Goal: Task Accomplishment & Management: Manage account settings

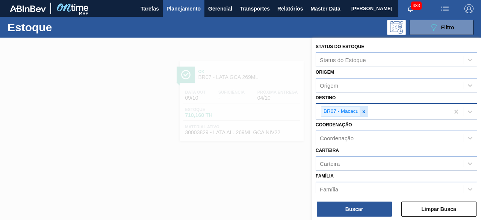
click at [365, 110] on icon at bounding box center [363, 111] width 5 height 5
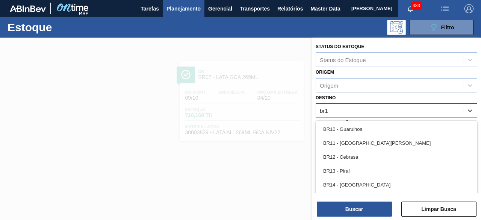
type input "br18"
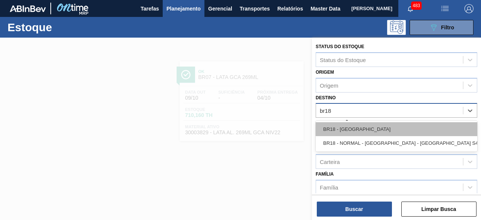
click at [365, 130] on div "BR18 - [GEOGRAPHIC_DATA]" at bounding box center [395, 129] width 161 height 14
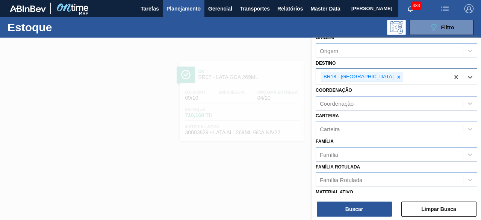
scroll to position [75, 0]
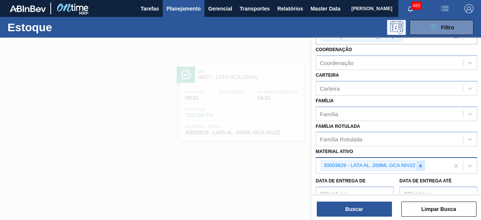
click at [422, 164] on icon at bounding box center [420, 165] width 5 height 5
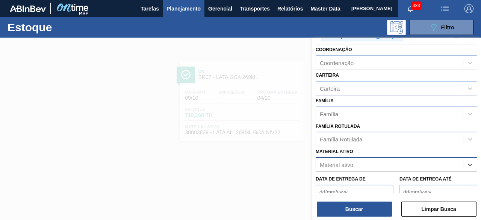
paste ativo "30012350"
type ativo "30012350"
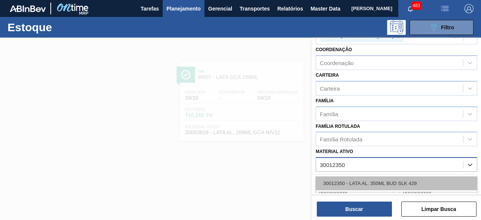
click at [383, 184] on div "30012350 - LATA AL. 350ML BUD SLK 429" at bounding box center [395, 183] width 161 height 14
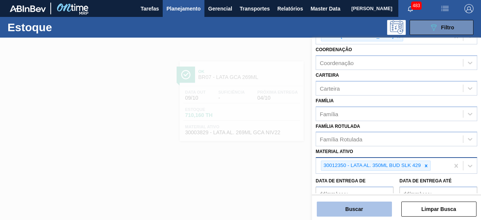
click at [369, 210] on button "Buscar" at bounding box center [354, 208] width 75 height 15
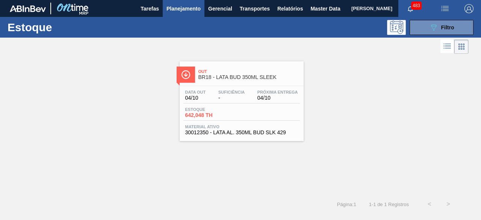
click at [240, 105] on div "Data out 04/10 Suficiência - Próxima Entrega 04/10 Estoque 642,048 TH Material …" at bounding box center [242, 111] width 124 height 51
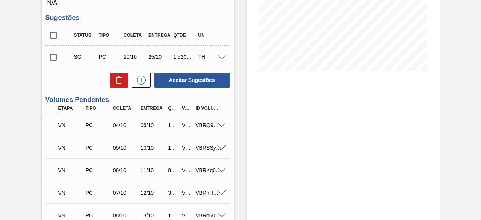
scroll to position [150, 0]
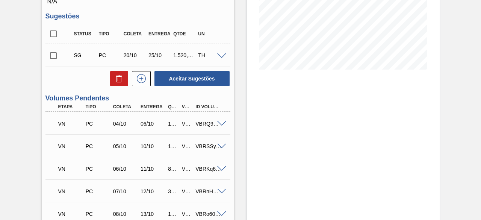
click at [219, 149] on span at bounding box center [221, 146] width 9 height 6
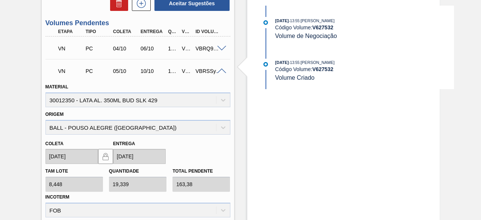
scroll to position [225, 0]
click at [220, 71] on span at bounding box center [221, 71] width 9 height 6
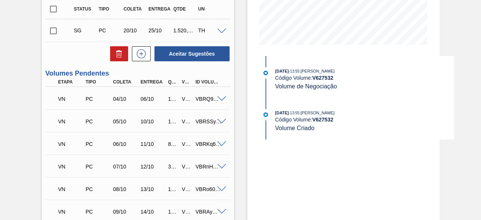
scroll to position [175, 0]
click at [323, 79] on strong "V 627532" at bounding box center [322, 78] width 21 height 6
copy strong "V 627532"
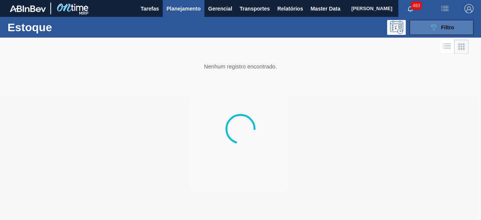
click at [422, 27] on button "089F7B8B-B2A5-4AFE-B5C0-19BA573D28AC Filtro" at bounding box center [441, 27] width 64 height 15
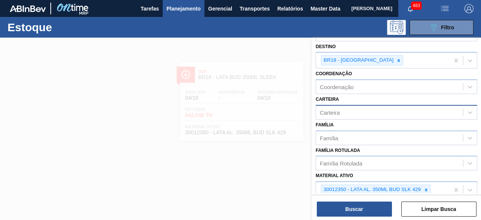
scroll to position [75, 0]
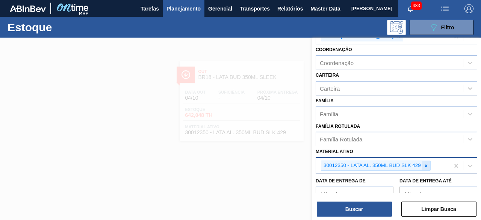
click at [427, 163] on icon at bounding box center [425, 165] width 5 height 5
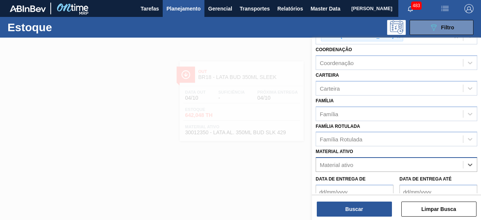
paste ativo "30012342"
type ativo "30012342"
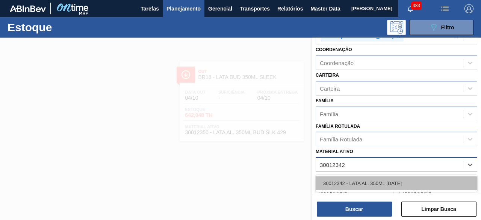
click at [395, 178] on div "30012342 - LATA AL. 350ML [DATE]" at bounding box center [395, 183] width 161 height 14
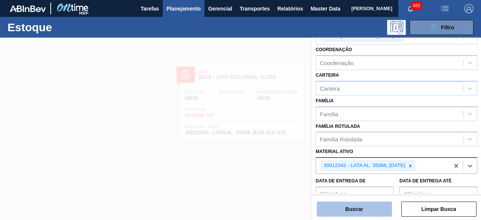
click at [372, 207] on button "Buscar" at bounding box center [354, 208] width 75 height 15
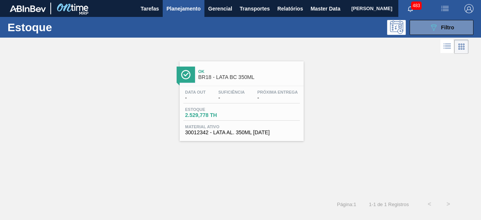
click at [249, 105] on div "Data out - Suficiência - Próxima Entrega - Estoque 2.529,778 TH Material ativo …" at bounding box center [242, 111] width 124 height 51
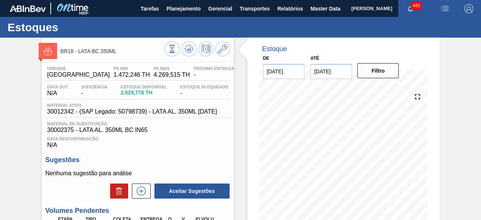
click at [231, 109] on div "Unidade Pernambuco PE MIN 1.472,246 TH PE MAX 4.269,515 TH Próxima Entrega - Da…" at bounding box center [138, 200] width 192 height 276
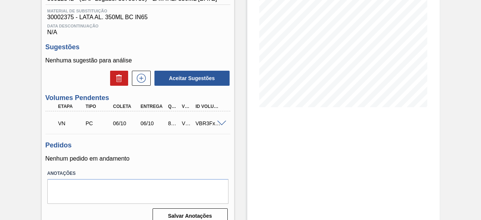
click at [217, 126] on span at bounding box center [221, 124] width 9 height 6
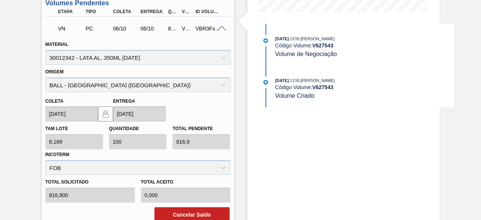
scroll to position [188, 0]
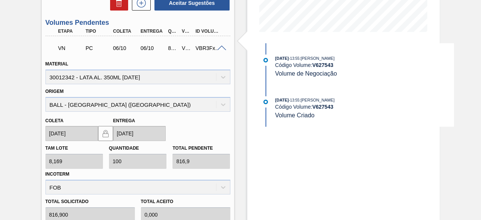
click at [204, 51] on div "VBR3FxFHX" at bounding box center [208, 48] width 30 height 6
copy div "VBR3FxFHX"
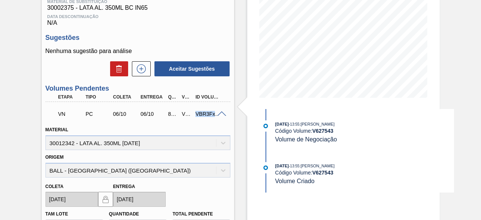
scroll to position [122, 0]
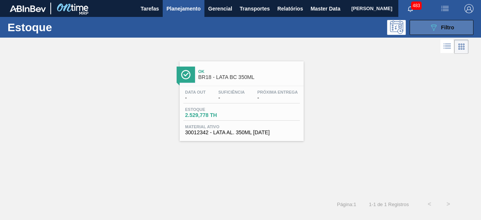
click at [423, 27] on button "089F7B8B-B2A5-4AFE-B5C0-19BA573D28AC Filtro" at bounding box center [441, 27] width 64 height 15
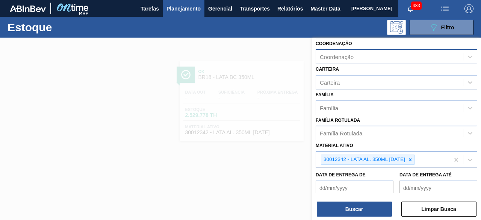
scroll to position [140, 0]
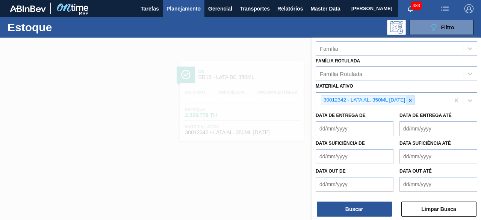
click at [410, 98] on icon at bounding box center [409, 100] width 5 height 5
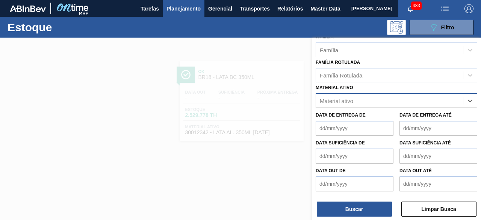
paste ativo "30012350"
type ativo "30012350"
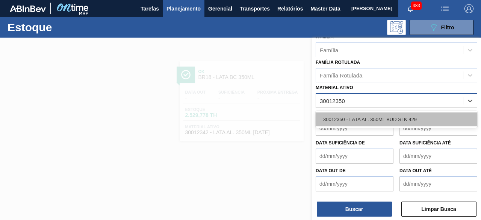
click at [401, 115] on div "30012350 - LATA AL. 350ML BUD SLK 429" at bounding box center [395, 119] width 161 height 14
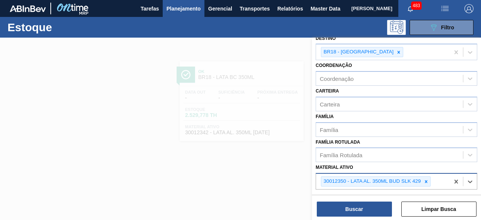
scroll to position [75, 0]
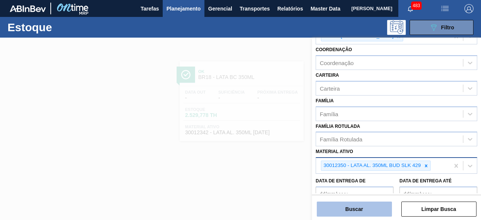
click at [377, 209] on button "Buscar" at bounding box center [354, 208] width 75 height 15
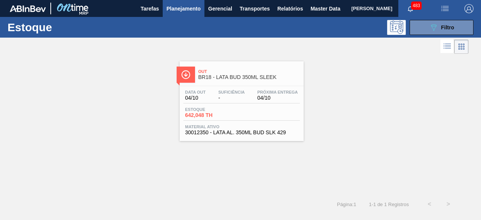
click at [238, 96] on span "-" at bounding box center [231, 98] width 26 height 6
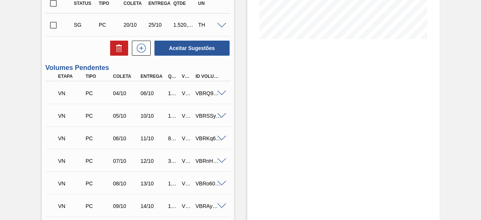
scroll to position [225, 0]
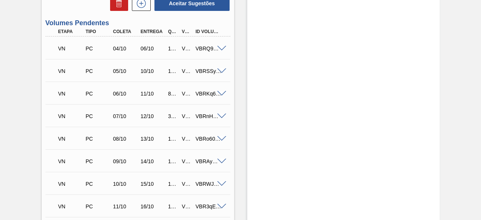
click at [222, 97] on span at bounding box center [221, 94] width 9 height 6
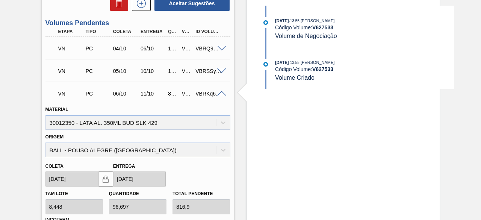
click at [204, 96] on div "VBRKq62cu" at bounding box center [208, 94] width 30 height 6
copy div "VBRKq62cu"
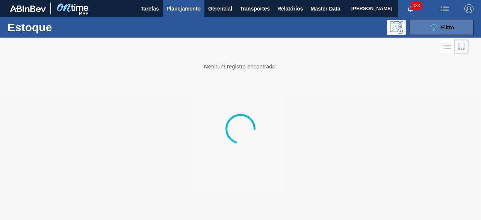
click at [447, 26] on span "Filtro" at bounding box center [447, 27] width 13 height 6
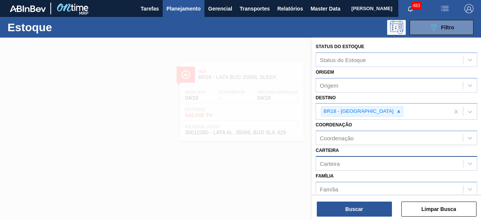
scroll to position [75, 0]
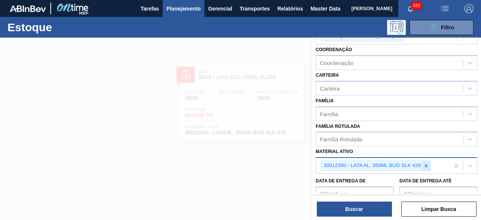
click at [424, 166] on icon at bounding box center [425, 165] width 5 height 5
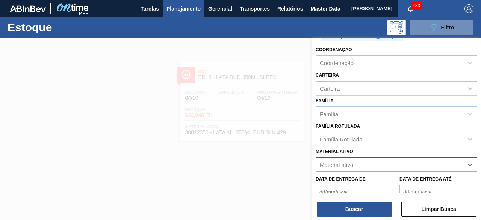
click at [399, 163] on div "Material ativo" at bounding box center [389, 164] width 147 height 11
paste ativo "30012331"
type ativo "30012331"
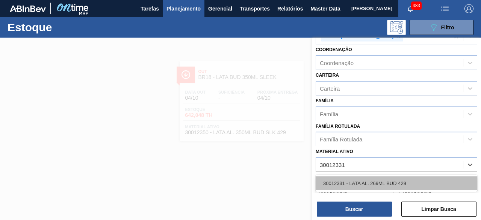
click at [385, 180] on div "30012331 - LATA AL. 269ML BUD 429" at bounding box center [395, 183] width 161 height 14
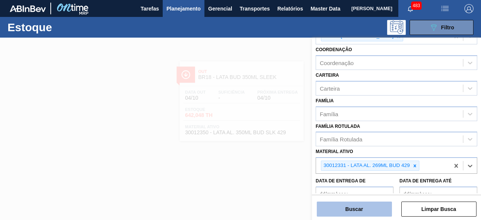
click at [373, 207] on button "Buscar" at bounding box center [354, 208] width 75 height 15
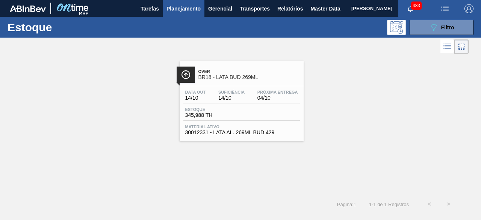
click at [241, 106] on div "Data out 14/10 Suficiência 14/10 Próxima Entrega 04/10 Estoque 345,988 TH Mater…" at bounding box center [242, 111] width 124 height 51
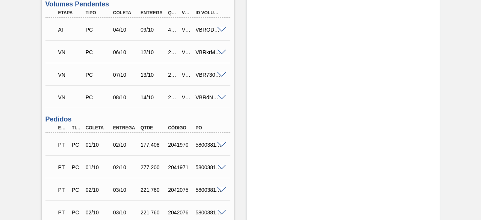
scroll to position [225, 0]
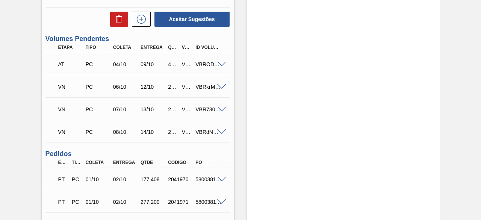
click at [220, 87] on span at bounding box center [221, 87] width 9 height 6
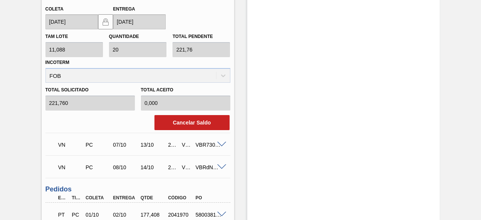
scroll to position [413, 0]
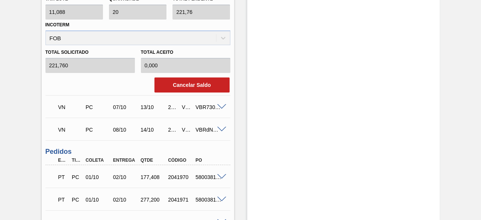
click at [223, 107] on span at bounding box center [221, 107] width 9 height 6
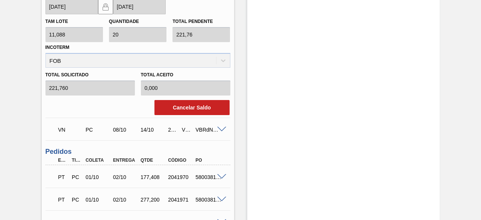
scroll to position [376, 0]
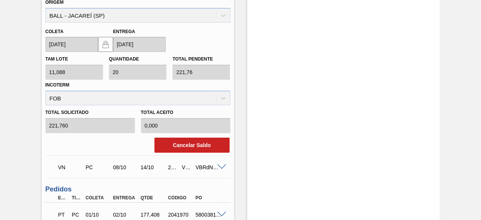
click at [220, 168] on span at bounding box center [221, 167] width 9 height 6
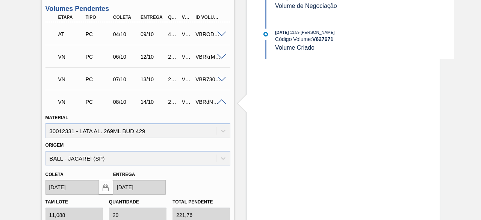
scroll to position [263, 0]
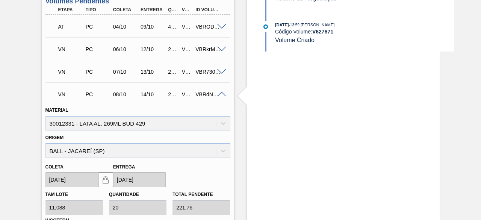
click at [219, 97] on span at bounding box center [221, 95] width 9 height 6
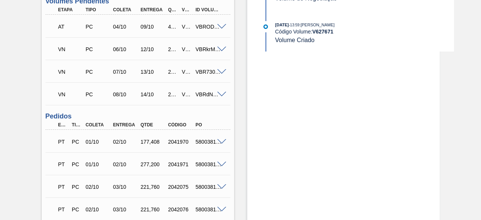
scroll to position [225, 0]
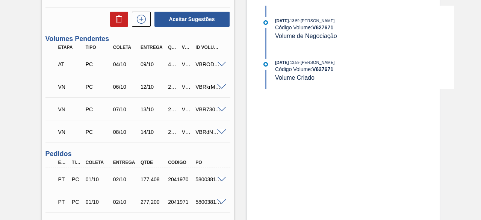
click at [206, 89] on div "VBRkrM3D6" at bounding box center [208, 87] width 30 height 6
copy div "VBRkrM3D6"
click at [201, 112] on div "VBR730MQr" at bounding box center [208, 109] width 30 height 6
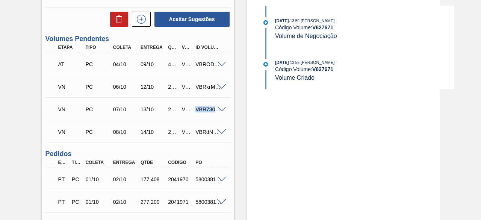
copy div "VBR730MQr"
click at [201, 133] on div "VBRdNBgdX" at bounding box center [208, 132] width 30 height 6
copy div "VBRdNBgdX"
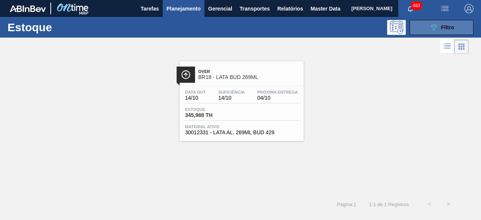
click at [429, 26] on icon "089F7B8B-B2A5-4AFE-B5C0-19BA573D28AC" at bounding box center [433, 27] width 9 height 9
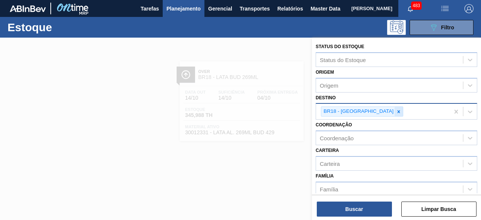
click at [396, 110] on icon at bounding box center [398, 111] width 5 height 5
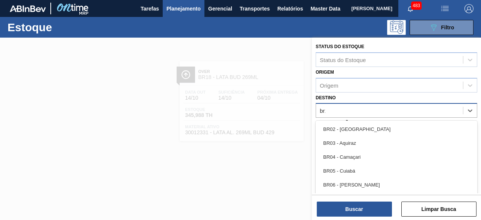
type input "br17"
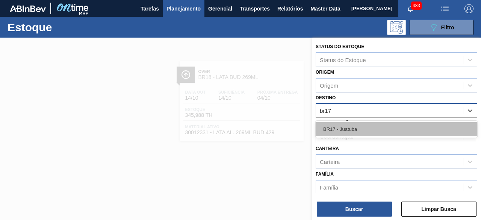
click at [367, 127] on div "BR17 - Juatuba" at bounding box center [395, 129] width 161 height 14
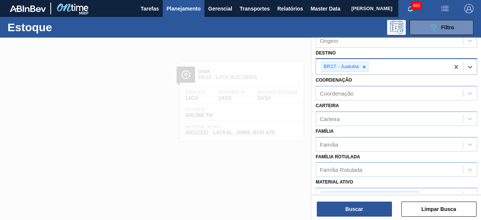
scroll to position [75, 0]
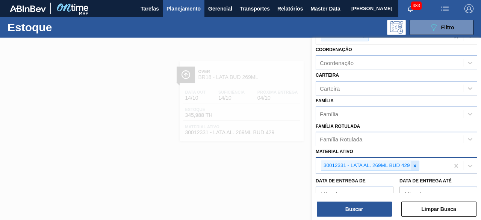
click at [417, 165] on div at bounding box center [414, 165] width 8 height 9
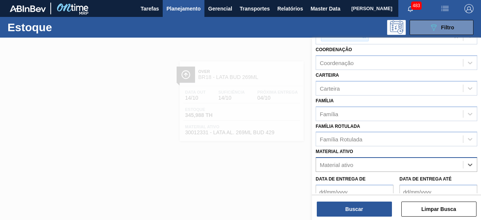
paste ativo "30012341"
type ativo "30012341"
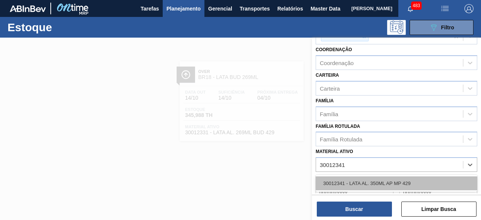
click at [399, 180] on div "30012341 - LATA AL. 350ML AP MP 429" at bounding box center [395, 183] width 161 height 14
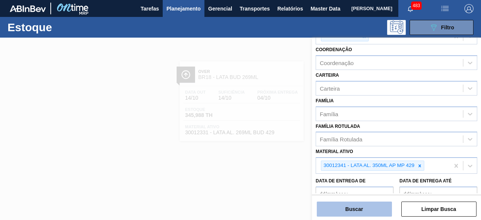
click at [381, 211] on button "Buscar" at bounding box center [354, 208] width 75 height 15
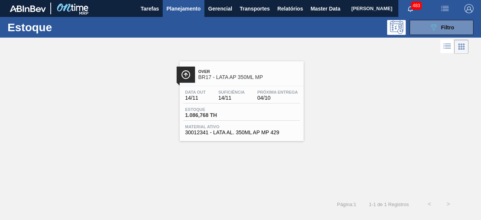
click at [241, 84] on div "Over BR17 - LATA AP 350ML MP Data out 14/11 Suficiência 14/11 Próxima Entrega 0…" at bounding box center [242, 101] width 124 height 80
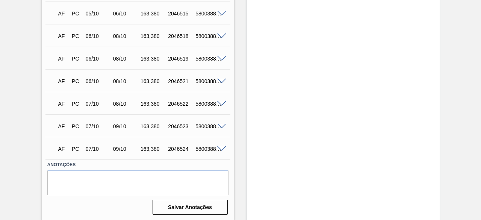
scroll to position [1113, 0]
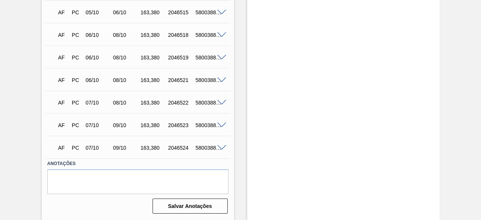
click at [222, 78] on span at bounding box center [221, 80] width 9 height 6
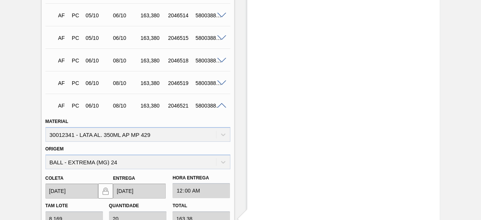
scroll to position [1070, 0]
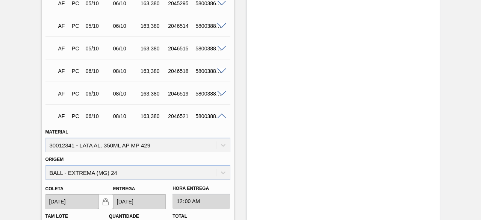
click at [218, 97] on span at bounding box center [221, 94] width 9 height 6
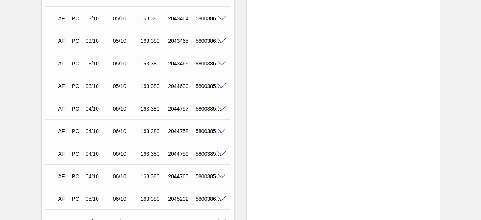
scroll to position [957, 0]
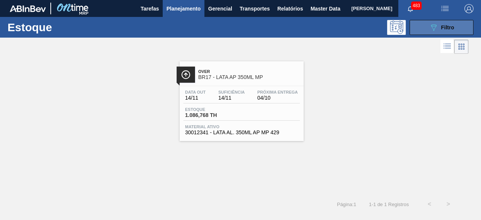
click at [441, 32] on button "089F7B8B-B2A5-4AFE-B5C0-19BA573D28AC Filtro" at bounding box center [441, 27] width 64 height 15
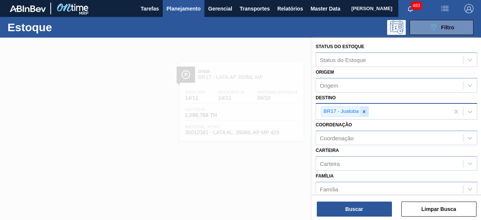
click at [365, 112] on icon at bounding box center [363, 111] width 5 height 5
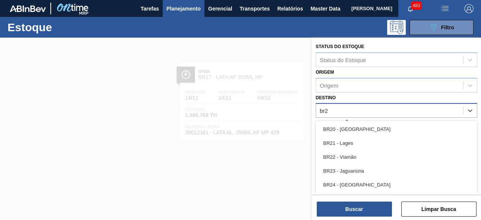
type input "br28"
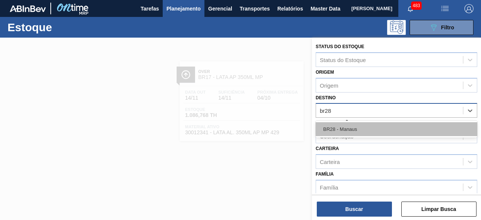
click at [364, 131] on div "BR28 - Manaus" at bounding box center [395, 129] width 161 height 14
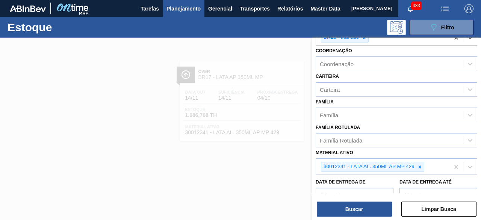
scroll to position [75, 0]
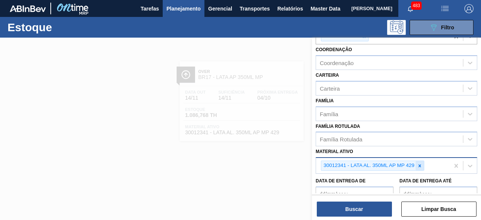
click at [419, 165] on icon at bounding box center [419, 165] width 5 height 5
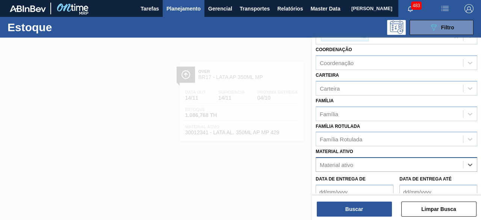
paste ativo "30012335"
type ativo "30012335"
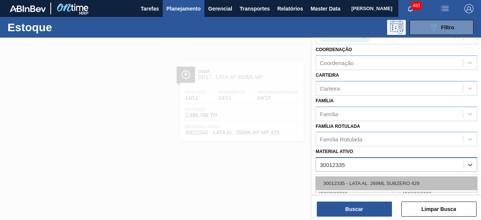
click at [393, 181] on div "30012335 - LATA AL. 269ML SUBZERO 429" at bounding box center [395, 183] width 161 height 14
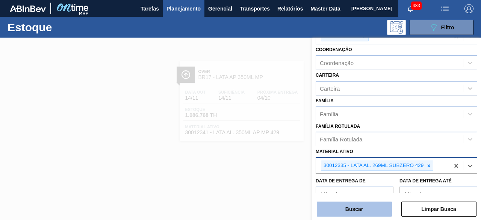
click at [383, 210] on button "Buscar" at bounding box center [354, 208] width 75 height 15
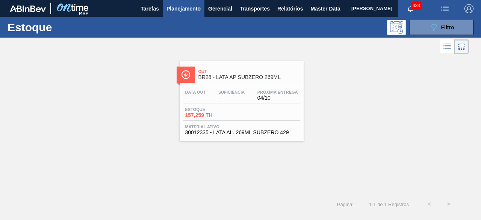
click at [248, 103] on div "Data out - Suficiência - Próxima Entrega 04/10" at bounding box center [241, 97] width 116 height 14
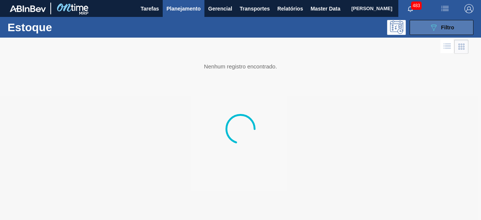
click at [431, 30] on icon "089F7B8B-B2A5-4AFE-B5C0-19BA573D28AC" at bounding box center [433, 27] width 9 height 9
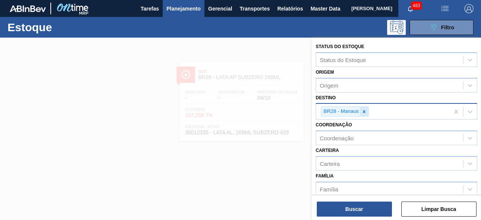
click at [367, 108] on div at bounding box center [364, 111] width 8 height 9
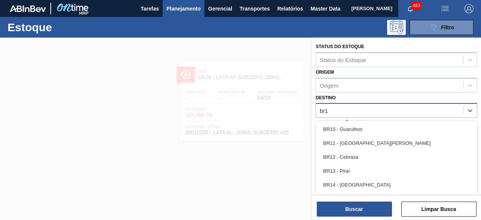
type input "br19"
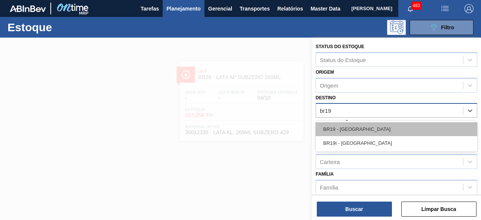
click at [360, 127] on div "BR19 - [GEOGRAPHIC_DATA]" at bounding box center [395, 129] width 161 height 14
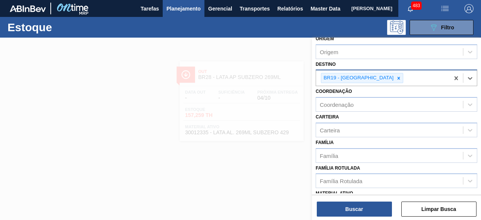
scroll to position [75, 0]
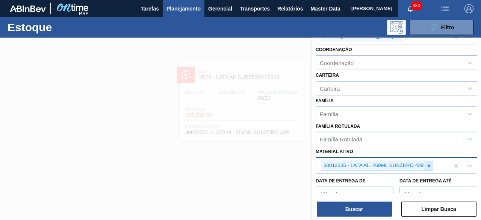
click at [428, 163] on icon at bounding box center [428, 165] width 5 height 5
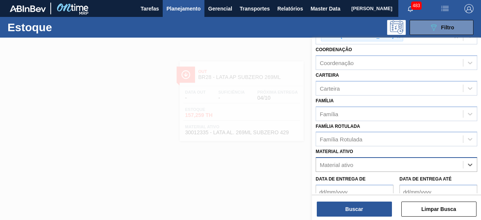
paste ativo "30012366"
type ativo "30012366"
drag, startPoint x: 405, startPoint y: 181, endPoint x: 393, endPoint y: 187, distance: 13.6
click at [405, 181] on div "30012366 - LATA AL. 473ML AP 429" at bounding box center [395, 183] width 161 height 14
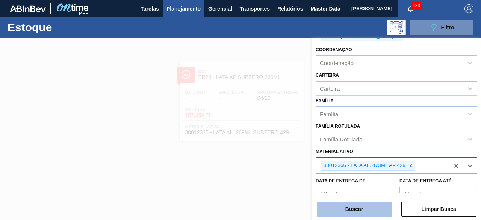
click at [373, 208] on button "Buscar" at bounding box center [354, 208] width 75 height 15
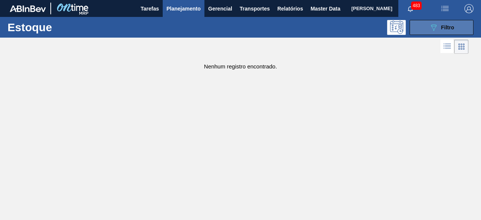
click at [446, 26] on span "Filtro" at bounding box center [447, 27] width 13 height 6
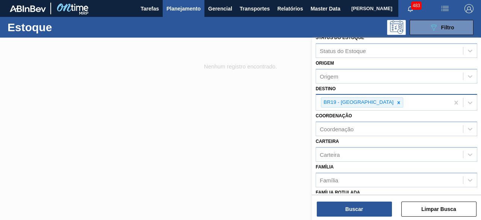
scroll to position [0, 0]
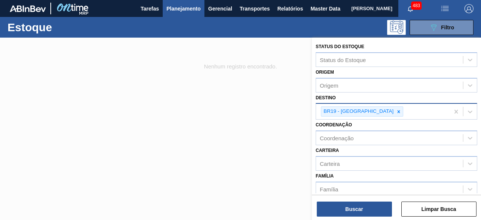
click at [250, 142] on div at bounding box center [240, 148] width 481 height 220
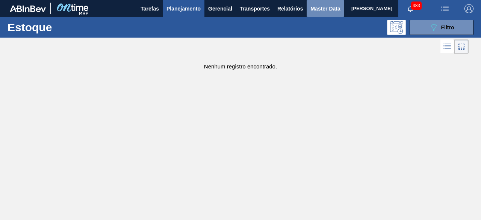
click at [320, 7] on span "Master Data" at bounding box center [325, 8] width 30 height 9
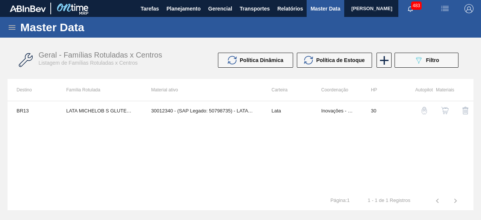
click at [12, 26] on icon at bounding box center [12, 27] width 7 height 5
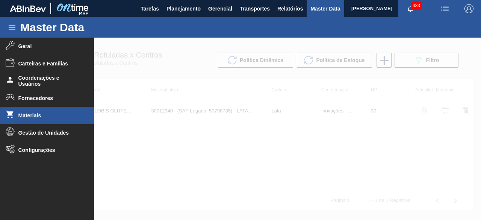
click at [41, 120] on li "Materiais" at bounding box center [47, 115] width 94 height 17
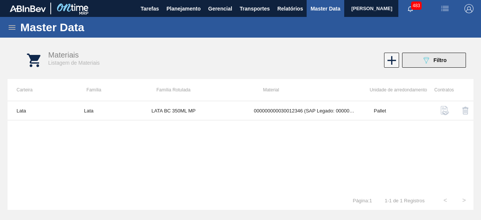
click at [426, 59] on icon "089F7B8B-B2A5-4AFE-B5C0-19BA573D28AC" at bounding box center [425, 60] width 9 height 9
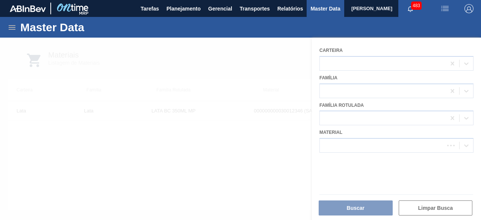
click at [383, 146] on div at bounding box center [240, 129] width 481 height 182
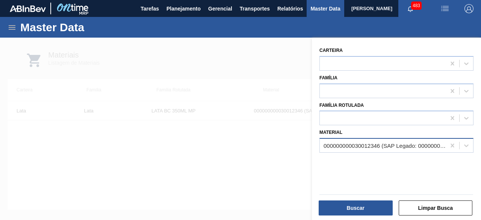
click at [383, 146] on div "000000000030012346 (SAP Legado: 000000000050798746) - LATA AL. 350ML BC MP 429" at bounding box center [384, 145] width 123 height 6
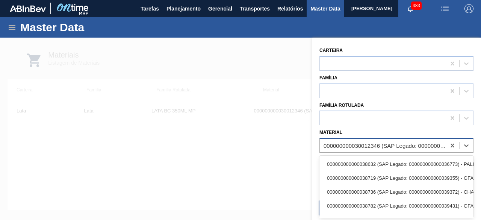
paste input "30012366"
type input "30012366"
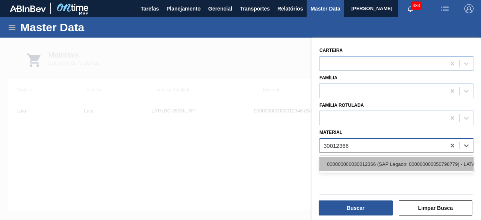
click at [381, 163] on div "000000000030012366 (SAP Legado: 000000000050798779) - LATA AL. 473ML AP 429" at bounding box center [396, 164] width 154 height 14
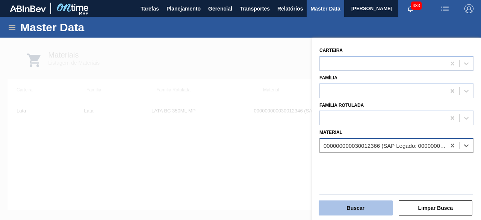
click at [378, 203] on button "Buscar" at bounding box center [355, 207] width 74 height 15
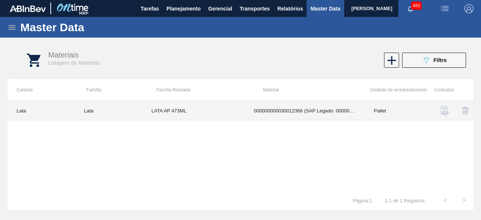
click at [173, 105] on td "LATA AP 473ML" at bounding box center [193, 110] width 103 height 19
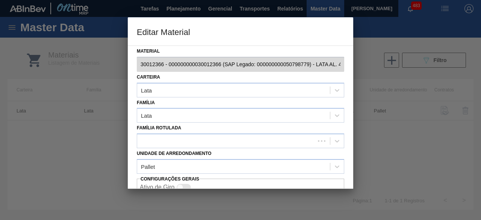
scroll to position [32, 0]
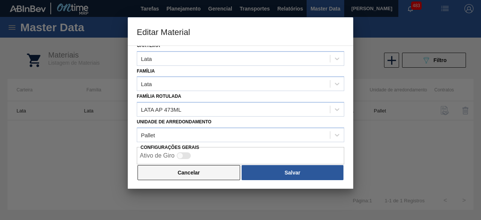
drag, startPoint x: 216, startPoint y: 169, endPoint x: 223, endPoint y: 100, distance: 69.5
click at [216, 169] on button "Cancelar" at bounding box center [188, 172] width 103 height 15
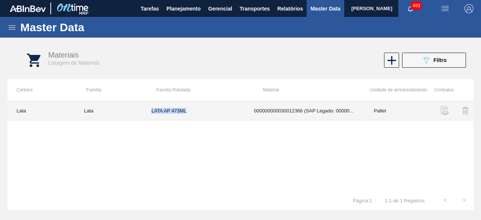
drag, startPoint x: 151, startPoint y: 110, endPoint x: 196, endPoint y: 117, distance: 45.6
click at [196, 117] on td "LATA AP 473ML" at bounding box center [193, 110] width 103 height 19
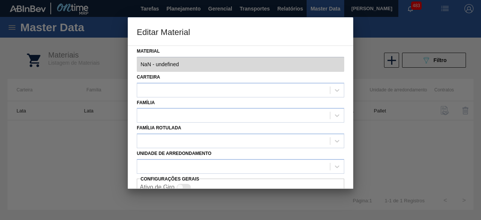
type input "30012366 - 000000000030012366 (SAP Legado: 000000000050798779) - LATA AL. 473ML…"
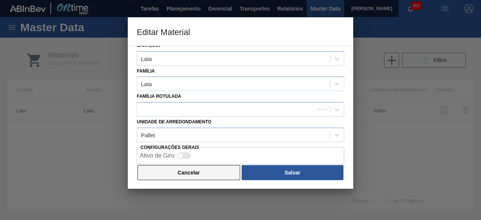
click at [203, 171] on button "Cancelar" at bounding box center [188, 172] width 103 height 15
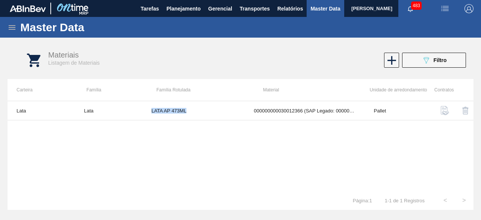
copy td "LATA AP 473ML"
click at [185, 10] on span "Planejamento" at bounding box center [183, 8] width 34 height 9
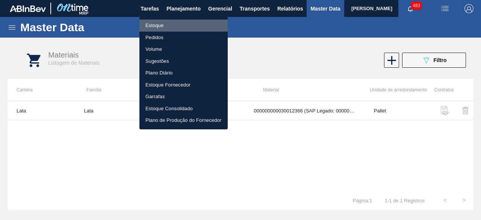
click at [160, 24] on li "Estoque" at bounding box center [183, 26] width 88 height 12
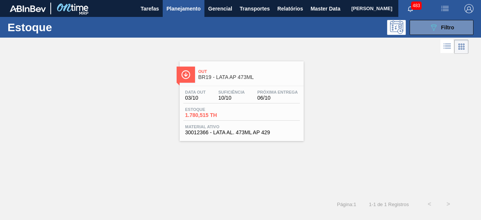
click at [259, 115] on div "Estoque 1.780,515 TH" at bounding box center [241, 114] width 116 height 14
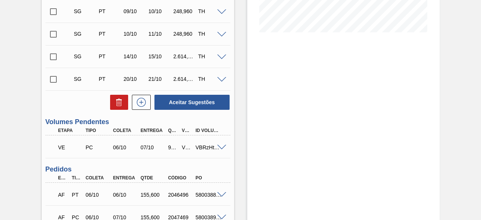
scroll to position [188, 0]
click at [225, 146] on span at bounding box center [221, 147] width 9 height 6
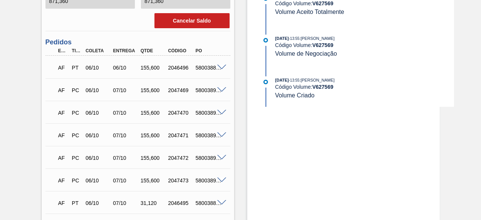
scroll to position [488, 0]
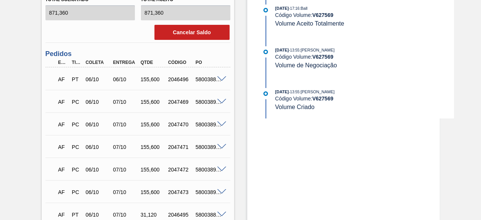
click at [221, 79] on span at bounding box center [221, 79] width 9 height 6
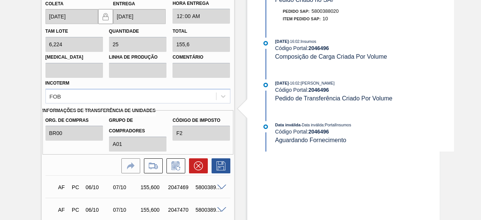
scroll to position [338, 0]
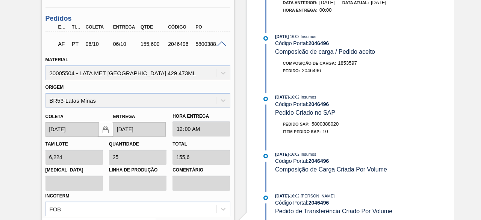
click at [222, 44] on span at bounding box center [221, 44] width 9 height 6
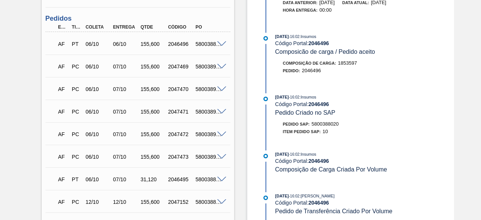
click at [222, 43] on span at bounding box center [221, 44] width 9 height 6
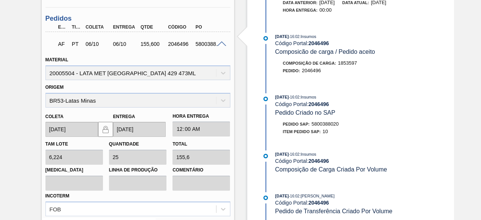
click at [222, 43] on span at bounding box center [221, 44] width 9 height 6
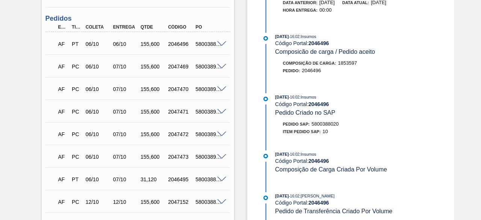
click at [223, 44] on span at bounding box center [221, 44] width 9 height 6
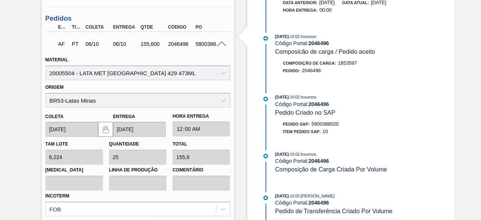
click at [223, 44] on span at bounding box center [221, 44] width 9 height 6
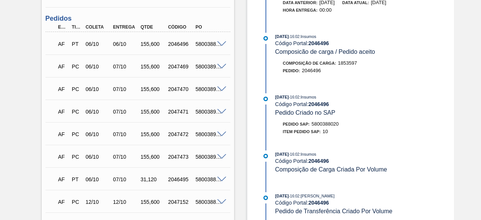
click at [222, 66] on span at bounding box center [221, 67] width 9 height 6
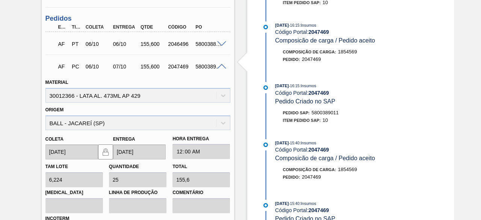
click at [203, 46] on div "5800388020" at bounding box center [208, 44] width 30 height 6
click at [208, 69] on div "5800389011" at bounding box center [208, 66] width 30 height 6
copy div "5800389011"
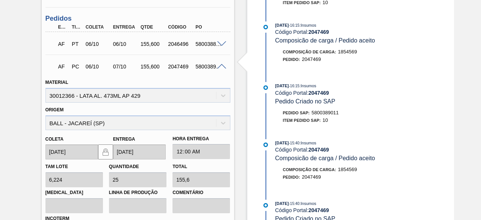
click at [220, 67] on span at bounding box center [221, 67] width 9 height 6
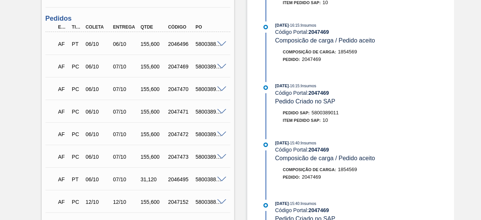
click at [221, 92] on span at bounding box center [221, 89] width 9 height 6
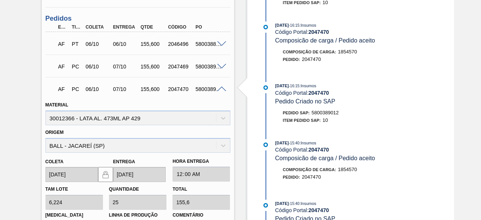
click at [204, 90] on div "5800389012" at bounding box center [208, 89] width 30 height 6
copy div "5800389012"
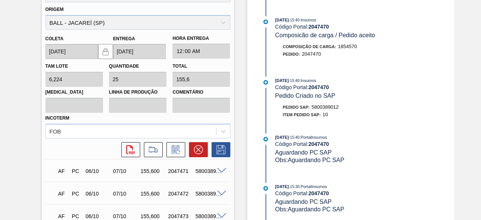
scroll to position [488, 0]
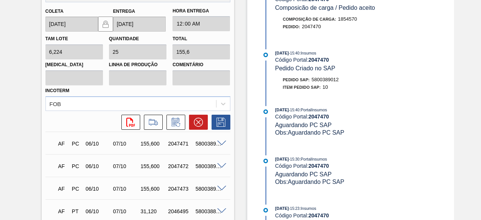
click at [222, 144] on span at bounding box center [221, 143] width 9 height 6
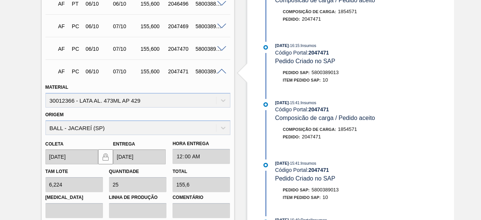
scroll to position [376, 0]
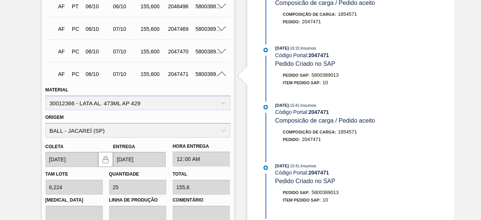
click at [204, 77] on div "5800389013" at bounding box center [208, 74] width 30 height 6
copy div "5800389013"
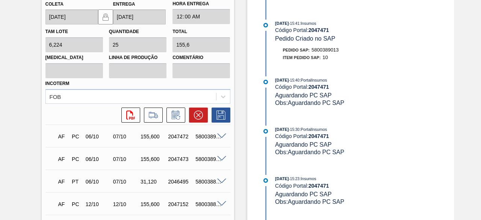
scroll to position [563, 0]
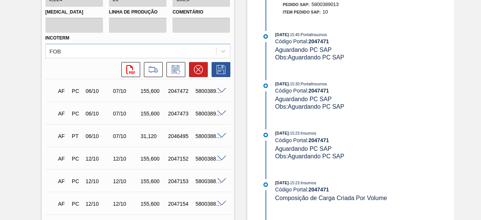
click at [222, 93] on span at bounding box center [221, 91] width 9 height 6
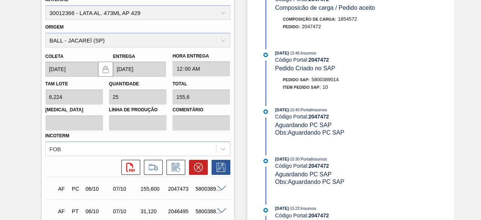
scroll to position [451, 0]
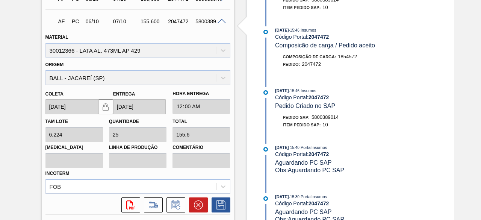
click at [199, 23] on div "5800389014" at bounding box center [208, 21] width 30 height 6
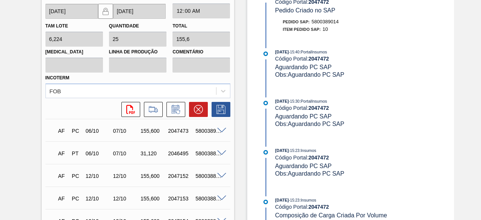
scroll to position [563, 0]
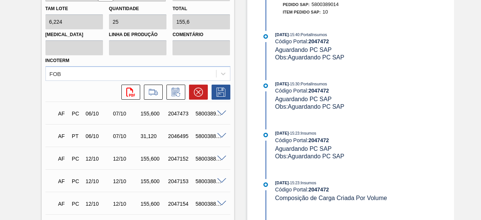
click at [221, 112] on span at bounding box center [221, 113] width 9 height 6
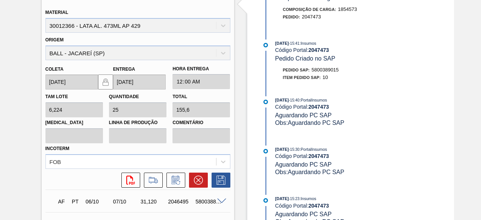
scroll to position [488, 0]
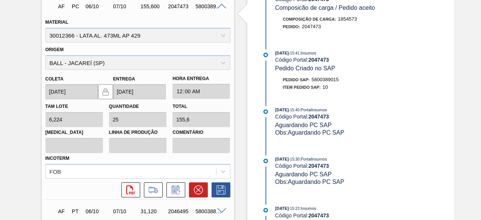
click at [209, 8] on div "5800389015" at bounding box center [208, 6] width 30 height 6
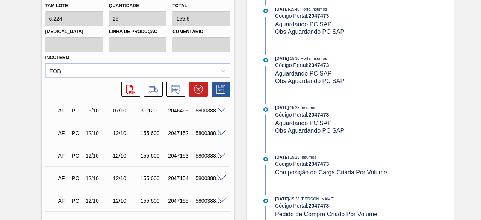
scroll to position [601, 0]
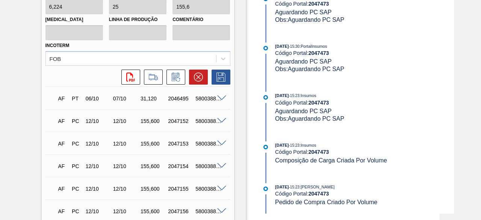
click at [221, 98] on span at bounding box center [221, 98] width 9 height 6
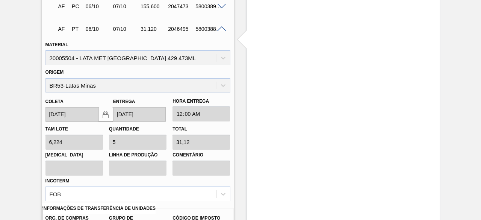
scroll to position [451, 0]
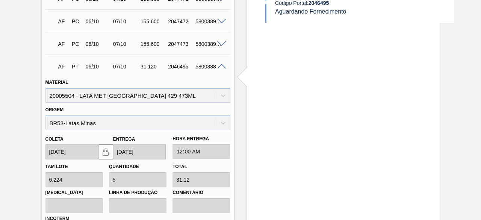
click at [219, 66] on span at bounding box center [221, 67] width 9 height 6
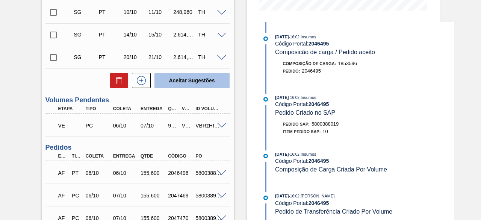
scroll to position [145, 0]
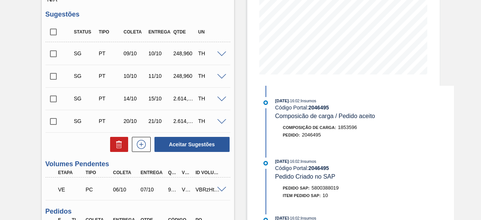
click at [220, 189] on span at bounding box center [221, 190] width 9 height 6
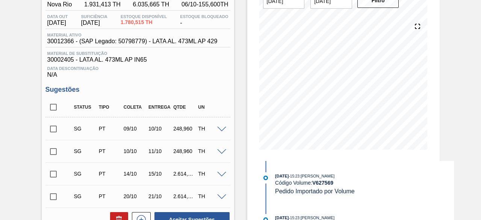
scroll to position [0, 0]
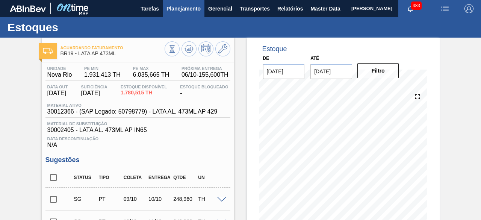
click at [193, 6] on span "Planejamento" at bounding box center [183, 8] width 34 height 9
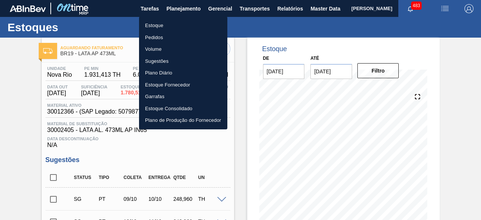
click at [170, 25] on li "Estoque" at bounding box center [183, 26] width 88 height 12
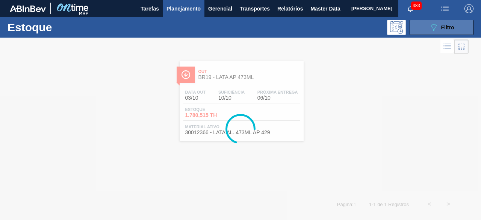
click at [432, 24] on icon "089F7B8B-B2A5-4AFE-B5C0-19BA573D28AC" at bounding box center [433, 27] width 9 height 9
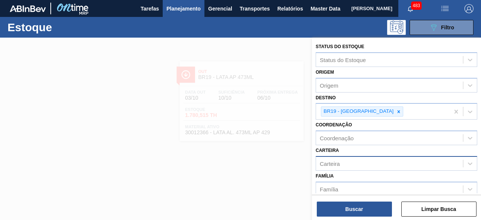
scroll to position [75, 0]
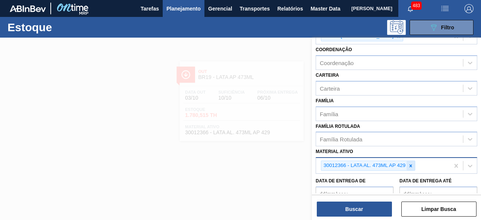
click at [411, 161] on div at bounding box center [410, 165] width 8 height 9
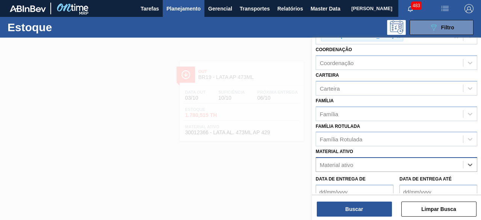
paste ativo "30002372"
type ativo "30002372"
drag, startPoint x: 385, startPoint y: 177, endPoint x: 370, endPoint y: 196, distance: 23.6
click at [385, 178] on div "30002372 - LATA AL. 350ML BECKS SLEEK IN65" at bounding box center [395, 183] width 161 height 14
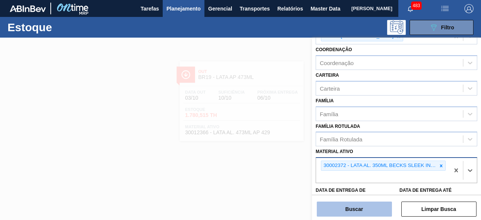
click at [365, 208] on button "Buscar" at bounding box center [354, 208] width 75 height 15
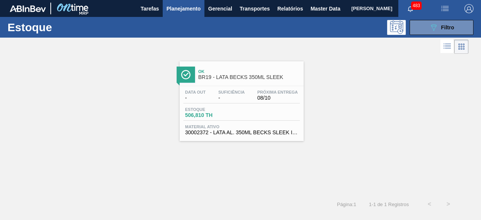
click at [254, 97] on div "Data out - Suficiência - Próxima Entrega 08/10" at bounding box center [241, 97] width 116 height 14
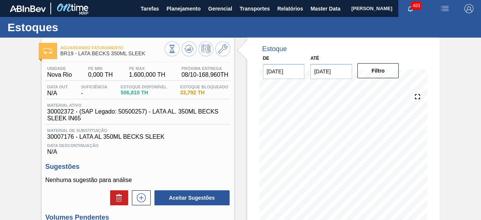
scroll to position [75, 0]
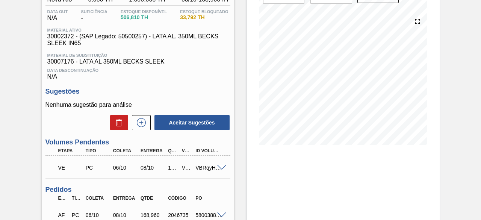
click at [219, 168] on span at bounding box center [221, 168] width 9 height 6
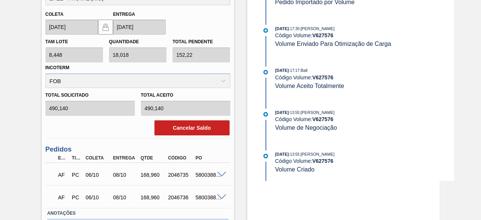
scroll to position [338, 0]
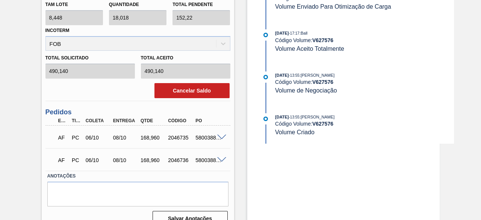
click at [220, 161] on span at bounding box center [221, 160] width 9 height 6
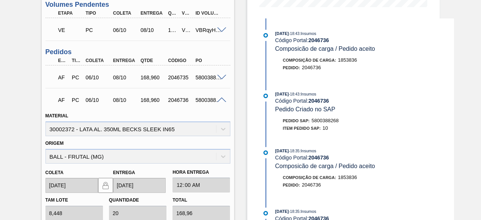
scroll to position [206, 0]
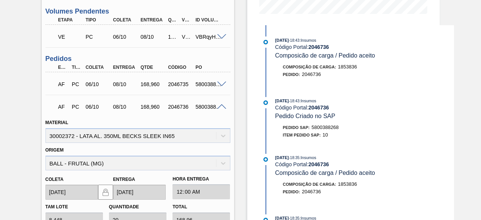
click at [222, 87] on span at bounding box center [221, 84] width 9 height 6
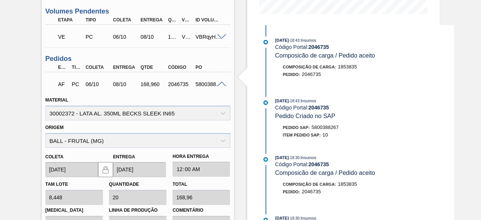
click at [222, 87] on span at bounding box center [221, 84] width 9 height 6
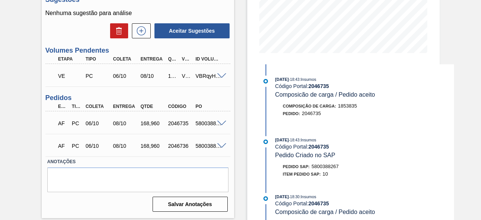
click at [219, 146] on span at bounding box center [221, 146] width 9 height 6
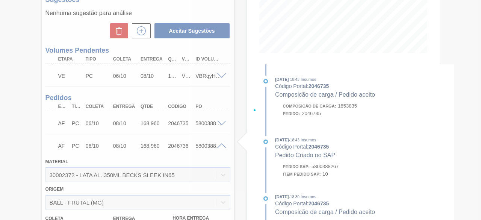
scroll to position [206, 0]
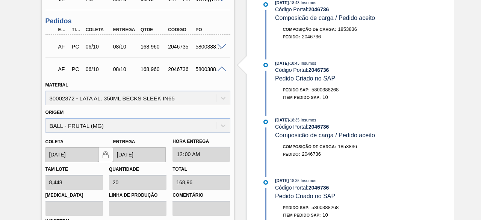
click at [220, 69] on span at bounding box center [221, 69] width 9 height 6
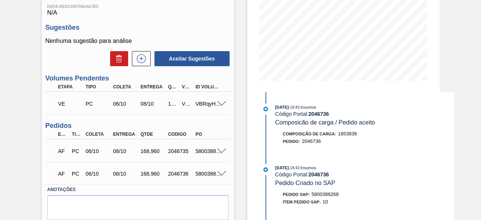
scroll to position [129, 0]
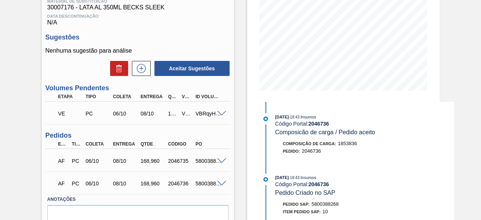
click at [220, 113] on span at bounding box center [221, 114] width 9 height 6
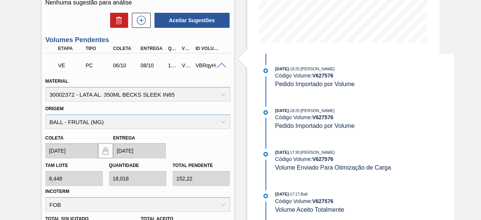
scroll to position [204, 0]
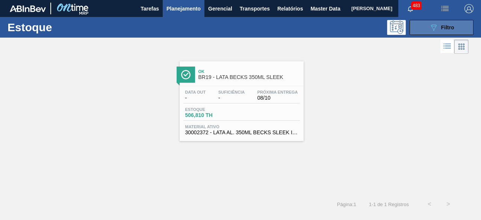
click at [438, 30] on div "089F7B8B-B2A5-4AFE-B5C0-19BA573D28AC Filtro" at bounding box center [441, 27] width 25 height 9
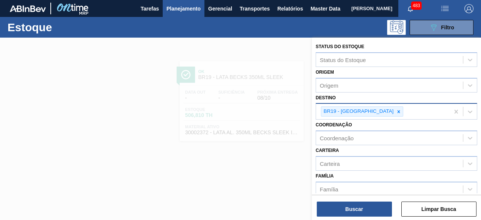
click at [396, 112] on icon at bounding box center [398, 111] width 5 height 5
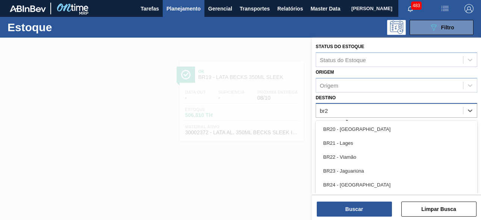
type input "br26"
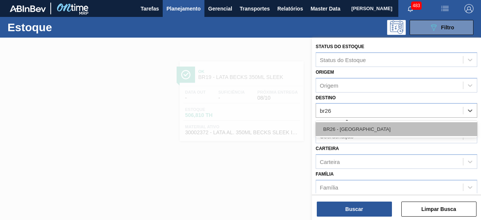
click at [363, 124] on div "BR26 - [GEOGRAPHIC_DATA]" at bounding box center [395, 129] width 161 height 14
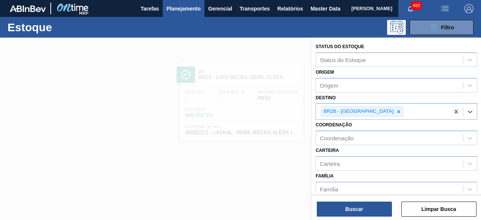
scroll to position [75, 0]
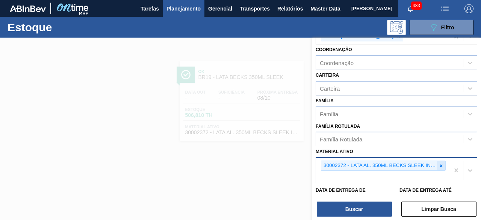
click at [441, 167] on div at bounding box center [441, 165] width 8 height 9
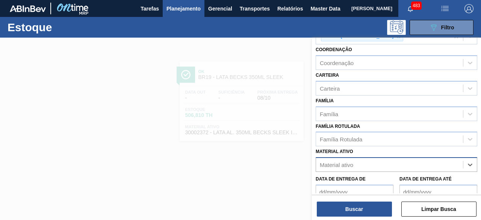
paste ativo "30012350"
type ativo "30012350"
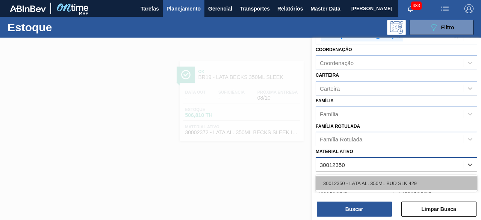
click at [412, 178] on div "30012350 - LATA AL. 350ML BUD SLK 429" at bounding box center [395, 183] width 161 height 14
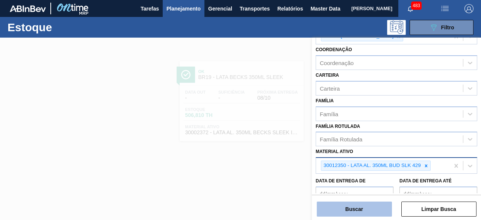
click at [364, 208] on button "Buscar" at bounding box center [354, 208] width 75 height 15
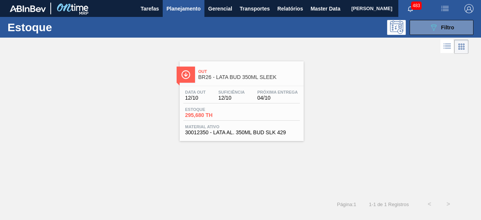
click at [251, 103] on div "Data out 12/10 Suficiência 12/10 Próxima Entrega 04/10" at bounding box center [241, 97] width 116 height 14
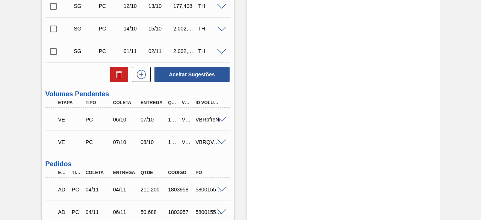
scroll to position [225, 0]
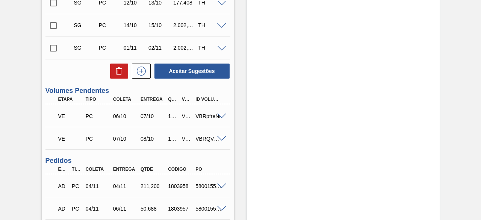
click at [223, 116] on span at bounding box center [221, 116] width 9 height 6
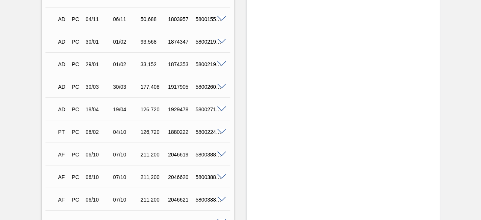
scroll to position [601, 0]
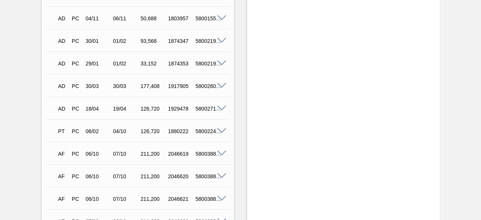
click at [220, 175] on span at bounding box center [221, 176] width 9 height 6
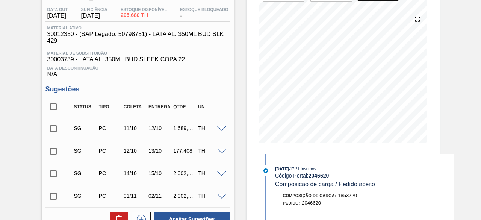
scroll to position [0, 0]
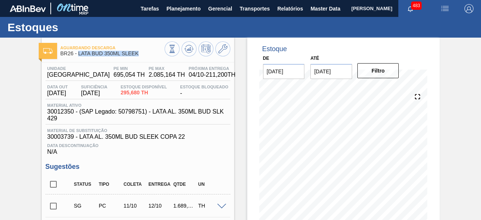
drag, startPoint x: 78, startPoint y: 54, endPoint x: 140, endPoint y: 57, distance: 62.1
click at [140, 57] on div "Aguardando Descarga BR26 - LATA BUD 350ML SLEEK" at bounding box center [112, 50] width 104 height 17
click at [183, 13] on button "Planejamento" at bounding box center [184, 8] width 42 height 17
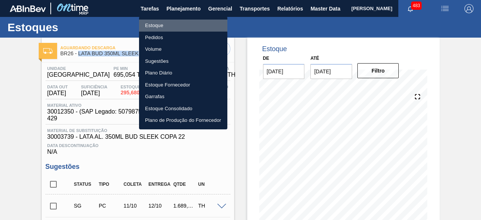
click at [164, 25] on li "Estoque" at bounding box center [183, 26] width 88 height 12
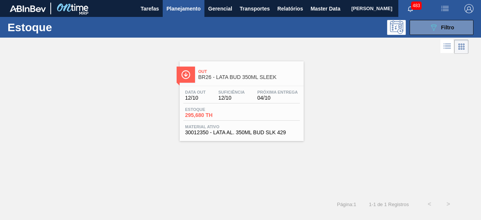
click at [434, 35] on div "Estoque 089F7B8B-B2A5-4AFE-B5C0-19BA573D28AC Filtro" at bounding box center [240, 27] width 481 height 21
click at [435, 32] on button "089F7B8B-B2A5-4AFE-B5C0-19BA573D28AC Filtro" at bounding box center [441, 27] width 64 height 15
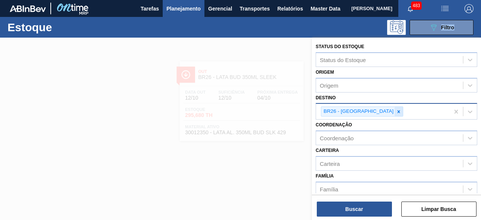
click at [397, 112] on icon at bounding box center [398, 111] width 3 height 3
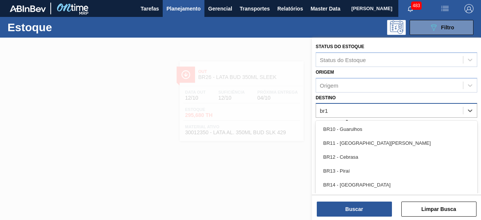
type input "br18"
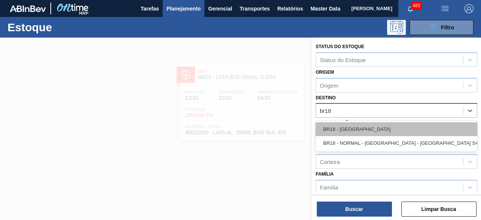
click at [368, 124] on div "BR18 - [GEOGRAPHIC_DATA]" at bounding box center [395, 129] width 161 height 14
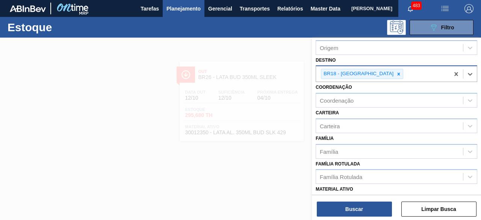
scroll to position [75, 0]
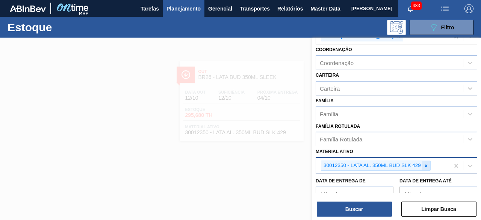
click at [429, 164] on div at bounding box center [426, 165] width 8 height 9
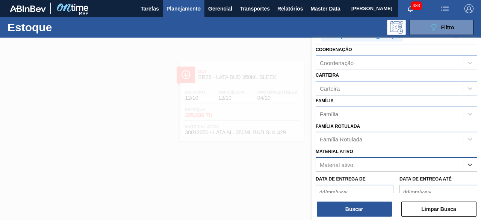
paste ativo "30012342"
type ativo "30012342"
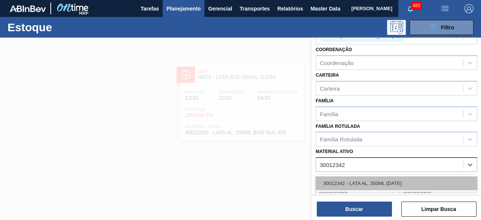
click at [392, 181] on div "30012342 - LATA AL. 350ML [DATE]" at bounding box center [395, 183] width 161 height 14
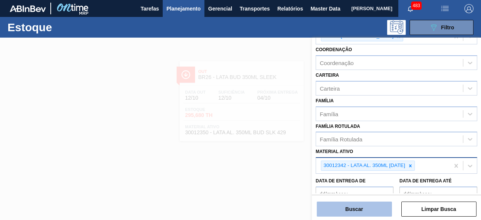
click at [377, 213] on button "Buscar" at bounding box center [354, 208] width 75 height 15
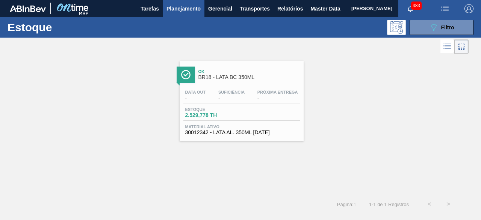
click at [240, 106] on div "Data out - Suficiência - Próxima Entrega - Estoque 2.529,778 TH Material ativo …" at bounding box center [242, 111] width 124 height 51
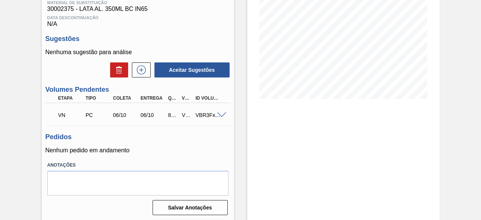
scroll to position [124, 0]
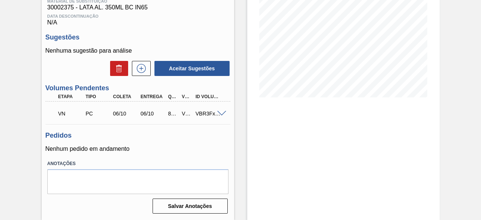
click at [220, 112] on span at bounding box center [221, 114] width 9 height 6
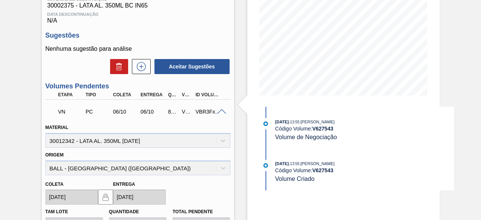
click at [186, 115] on div "V627543" at bounding box center [186, 112] width 13 height 6
drag, startPoint x: 313, startPoint y: 127, endPoint x: 333, endPoint y: 127, distance: 19.9
click at [333, 127] on strong "V 627543" at bounding box center [322, 128] width 21 height 6
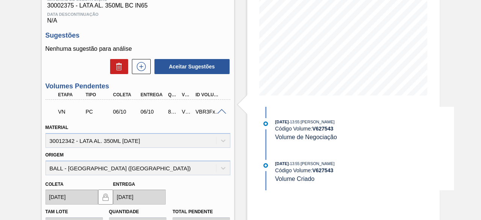
click at [207, 115] on div "VBR3FxFHX" at bounding box center [208, 112] width 30 height 6
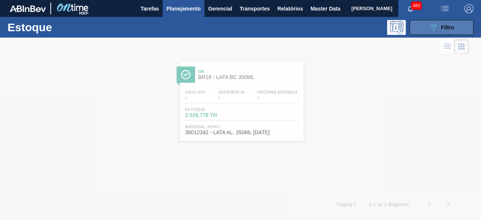
click at [454, 29] on button "089F7B8B-B2A5-4AFE-B5C0-19BA573D28AC Filtro" at bounding box center [441, 27] width 64 height 15
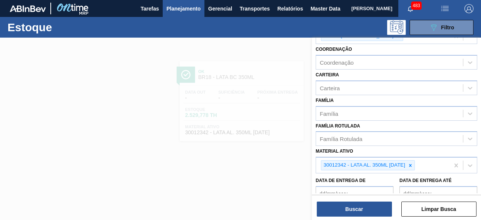
scroll to position [113, 0]
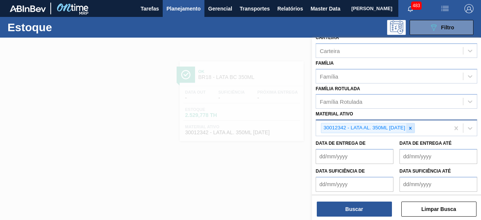
click at [410, 127] on icon at bounding box center [409, 127] width 5 height 5
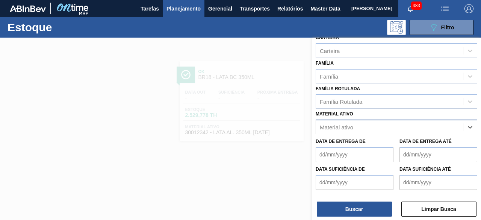
paste ativo "30012350"
type ativo "30012350"
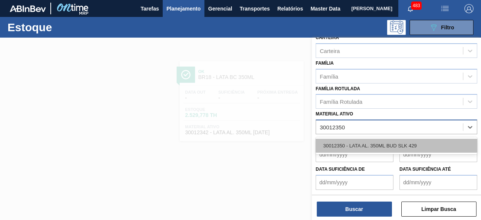
click at [383, 143] on div "30012350 - LATA AL. 350ML BUD SLK 429" at bounding box center [395, 146] width 161 height 14
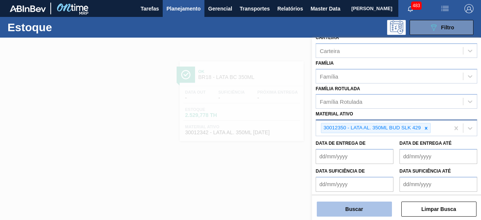
click at [360, 212] on button "Buscar" at bounding box center [354, 208] width 75 height 15
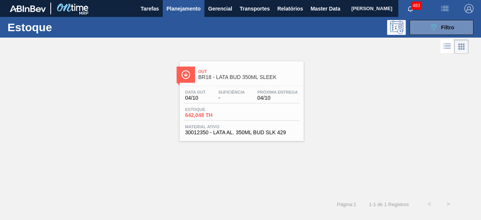
click at [224, 105] on div "Data out 04/10 Suficiência - Próxima Entrega 04/10 Estoque 642,048 TH Material …" at bounding box center [242, 111] width 124 height 51
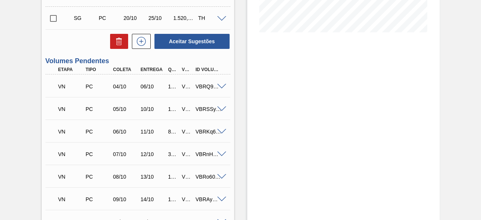
scroll to position [188, 0]
click at [219, 131] on span at bounding box center [221, 131] width 9 height 6
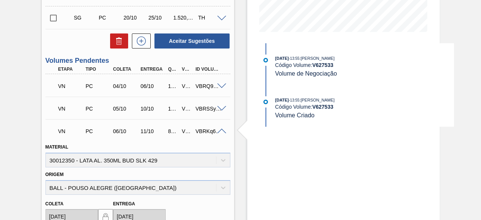
click at [202, 131] on div "VBRKq62cu" at bounding box center [208, 131] width 30 height 6
click at [216, 132] on div at bounding box center [222, 131] width 15 height 6
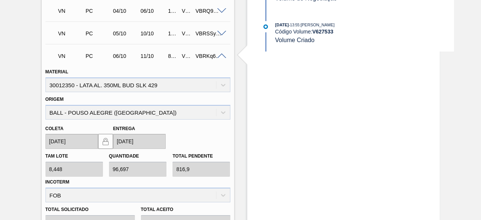
scroll to position [225, 0]
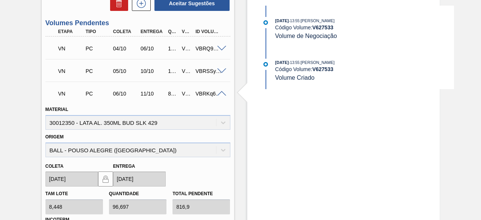
click at [322, 68] on strong "V 627533" at bounding box center [322, 69] width 21 height 6
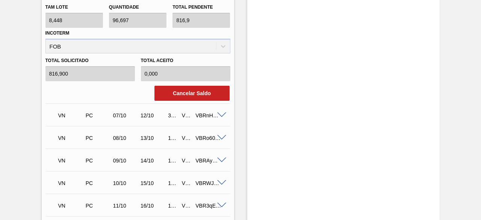
scroll to position [413, 0]
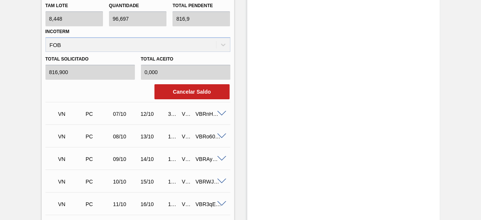
click at [221, 113] on span at bounding box center [221, 114] width 9 height 6
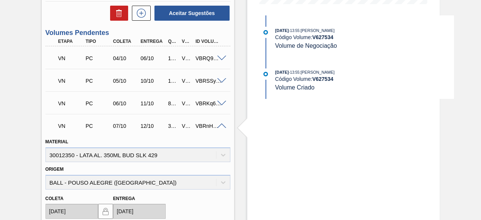
scroll to position [225, 0]
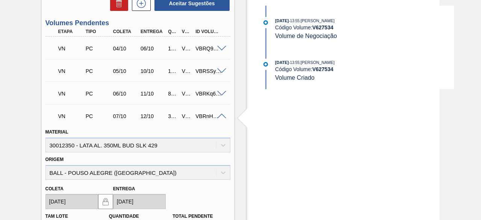
click at [203, 119] on div "VBRnHYgOF" at bounding box center [208, 116] width 30 height 6
click at [324, 69] on strong "V 627534" at bounding box center [322, 69] width 21 height 6
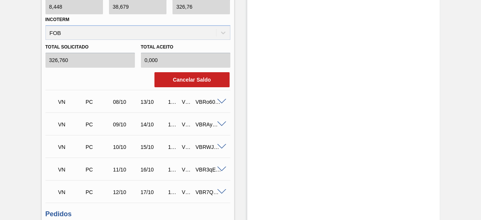
scroll to position [451, 0]
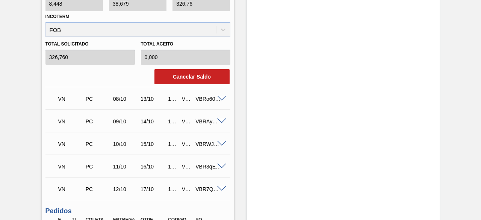
click at [219, 99] on span at bounding box center [221, 99] width 9 height 6
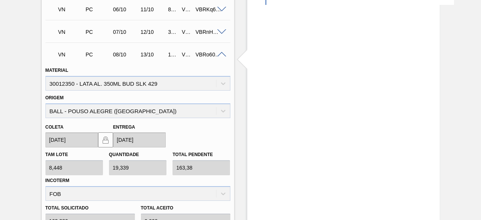
scroll to position [225, 0]
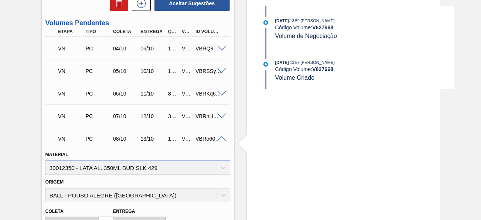
click at [317, 70] on strong "V 627668" at bounding box center [322, 69] width 21 height 6
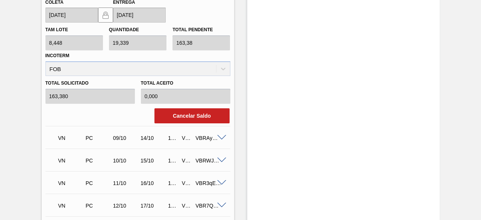
scroll to position [451, 0]
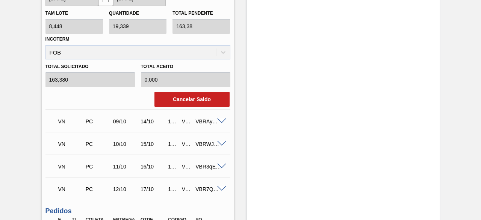
click at [222, 121] on span at bounding box center [221, 121] width 9 height 6
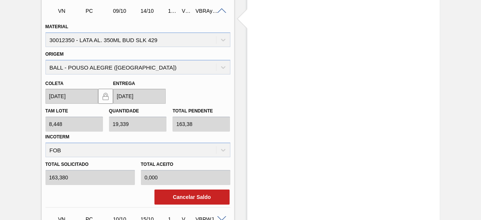
scroll to position [338, 0]
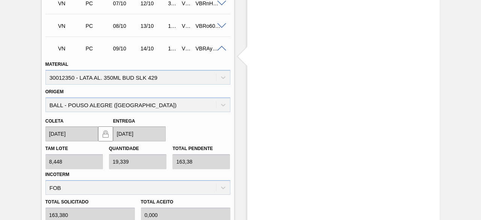
click at [220, 50] on span at bounding box center [221, 49] width 9 height 6
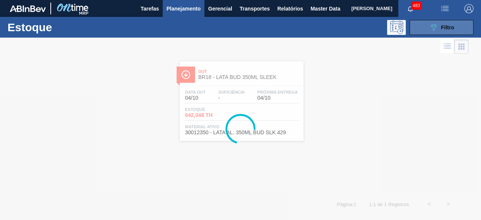
click at [433, 24] on icon "089F7B8B-B2A5-4AFE-B5C0-19BA573D28AC" at bounding box center [433, 27] width 9 height 9
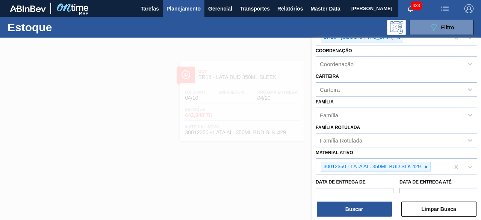
scroll to position [75, 0]
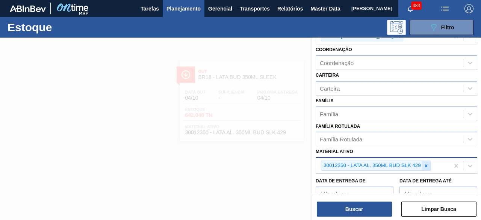
click at [426, 164] on icon at bounding box center [425, 165] width 3 height 3
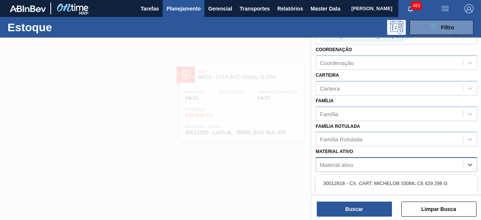
click at [424, 163] on div "Material ativo" at bounding box center [389, 164] width 147 height 11
paste ativo "30012331"
type ativo "30012331"
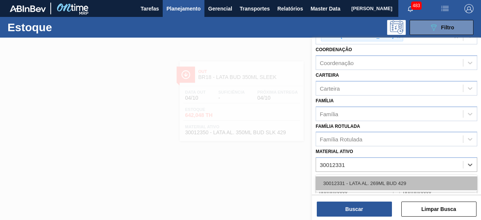
click at [374, 180] on div "30012331 - LATA AL. 269ML BUD 429" at bounding box center [395, 183] width 161 height 14
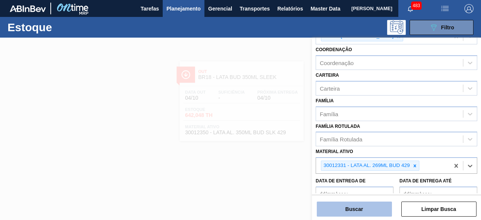
click at [371, 206] on button "Buscar" at bounding box center [354, 208] width 75 height 15
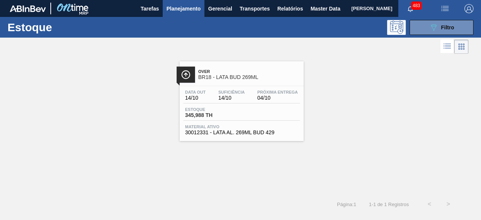
click at [243, 101] on div "Data out 14/10 Suficiência 14/10 Próxima Entrega 04/10" at bounding box center [241, 97] width 116 height 14
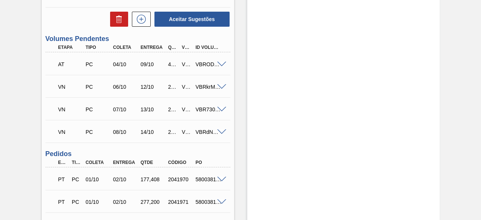
scroll to position [188, 0]
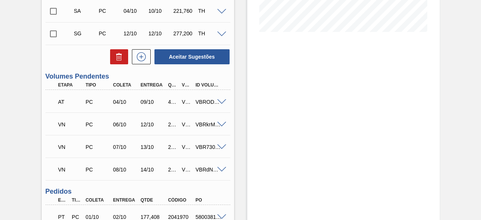
click at [222, 123] on span at bounding box center [221, 125] width 9 height 6
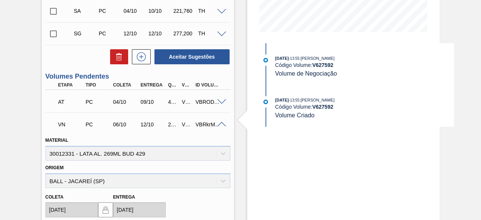
scroll to position [225, 0]
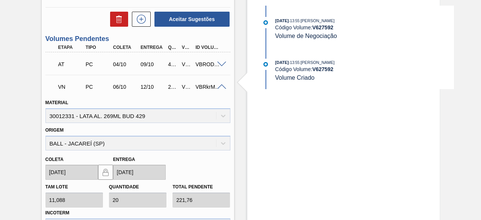
click at [320, 68] on strong "V 627592" at bounding box center [322, 69] width 21 height 6
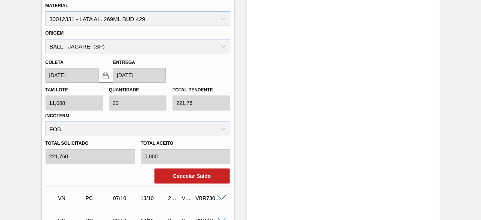
scroll to position [376, 0]
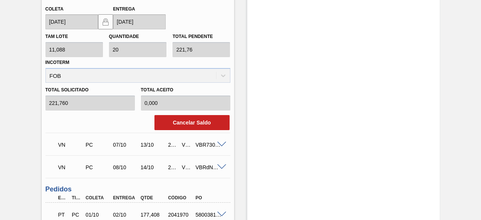
click at [222, 146] on span at bounding box center [221, 145] width 9 height 6
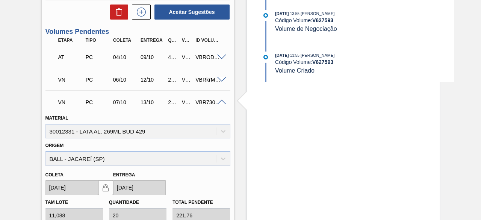
scroll to position [225, 0]
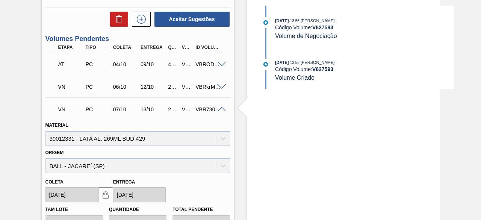
click at [322, 69] on strong "V 627593" at bounding box center [322, 69] width 21 height 6
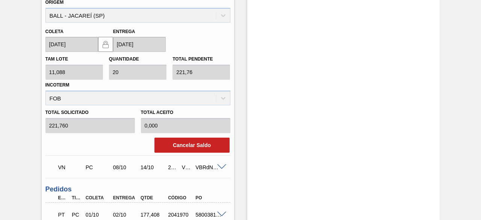
scroll to position [451, 0]
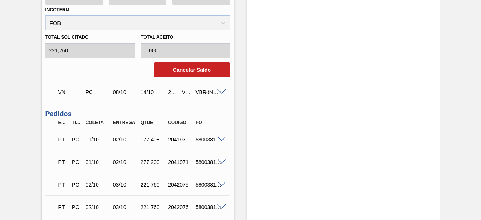
click at [219, 94] on span at bounding box center [221, 92] width 9 height 6
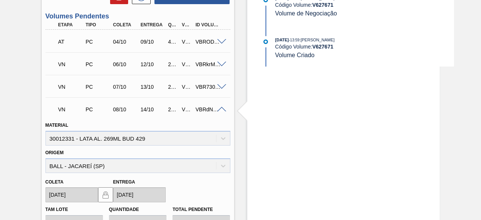
scroll to position [225, 0]
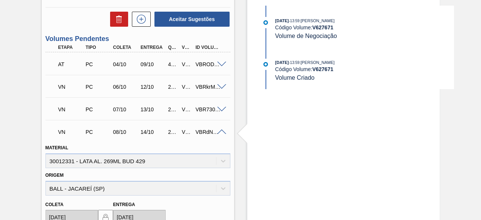
click at [321, 69] on strong "V 627671" at bounding box center [322, 69] width 21 height 6
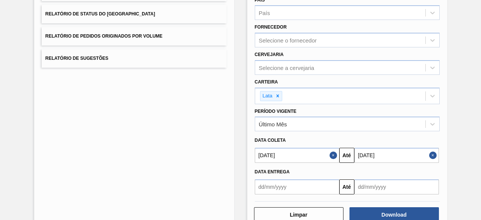
scroll to position [113, 0]
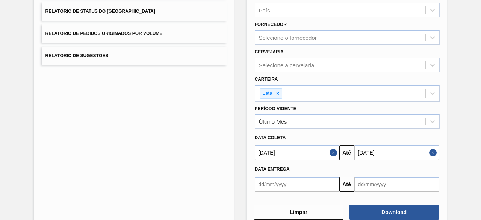
click at [335, 153] on button "Close" at bounding box center [334, 152] width 10 height 15
click at [432, 151] on button "Close" at bounding box center [434, 152] width 10 height 15
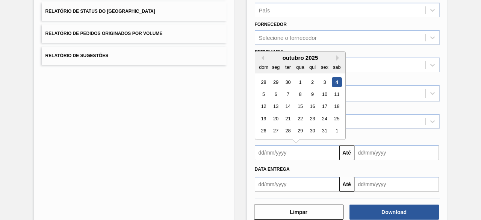
click at [324, 151] on input "text" at bounding box center [297, 152] width 84 height 15
click at [337, 82] on div "4" at bounding box center [336, 82] width 10 height 10
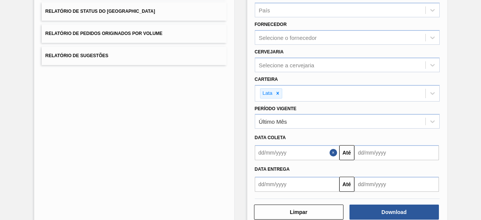
type input "[DATE]"
click at [384, 157] on input "text" at bounding box center [396, 152] width 84 height 15
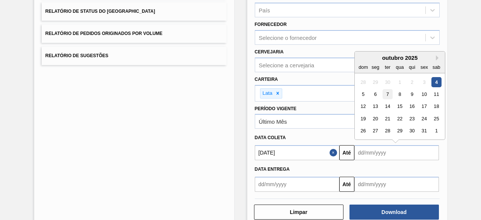
click at [386, 94] on div "7" at bounding box center [387, 94] width 10 height 10
type input "[DATE]"
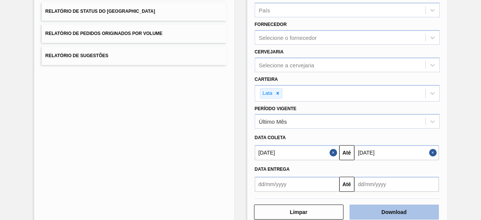
click at [411, 212] on button "Download" at bounding box center [393, 211] width 89 height 15
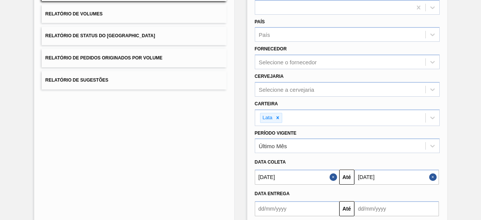
scroll to position [0, 0]
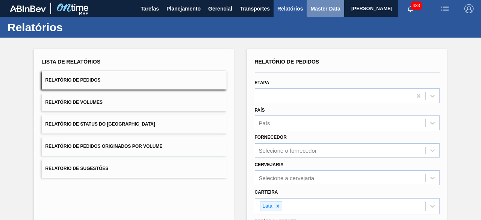
click at [314, 8] on span "Master Data" at bounding box center [325, 8] width 30 height 9
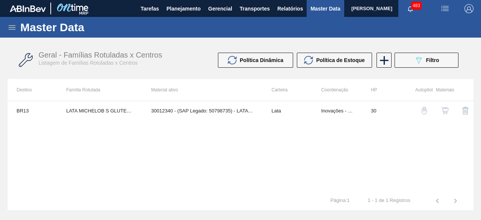
click at [9, 24] on icon at bounding box center [12, 27] width 9 height 9
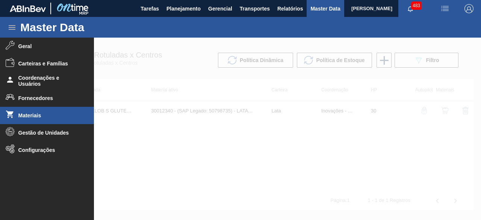
click at [42, 115] on span "Materiais" at bounding box center [49, 115] width 62 height 6
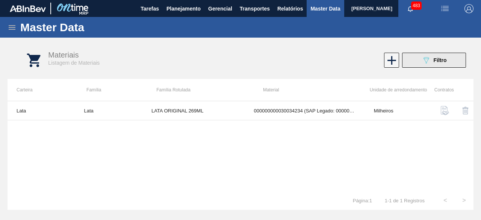
click at [439, 59] on span "Filtro" at bounding box center [439, 60] width 13 height 6
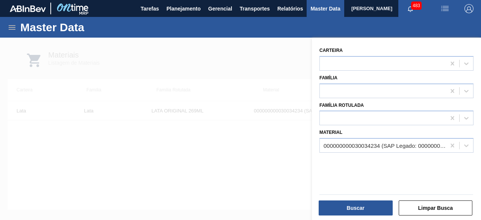
click at [374, 143] on div "000000000030034234 (SAP Legado: 000000000050847076) - LATA AL ORIGINAL 269ML BR…" at bounding box center [384, 145] width 123 height 6
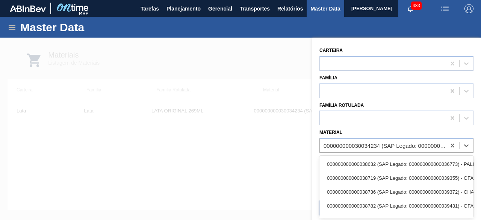
paste input "30012346"
type input "30012346"
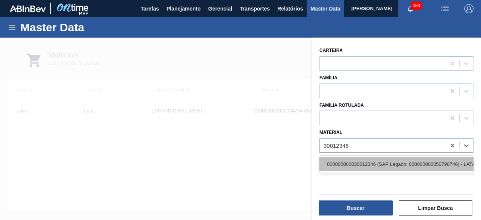
click at [373, 158] on div "000000000030012346 (SAP Legado: 000000000050798746) - LATA AL. 350ML BC MP 429" at bounding box center [396, 164] width 154 height 14
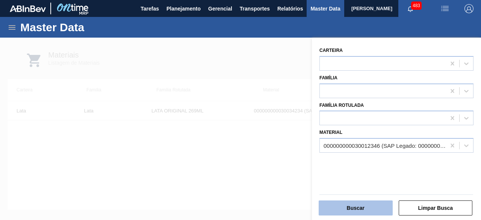
click at [373, 211] on button "Buscar" at bounding box center [355, 207] width 74 height 15
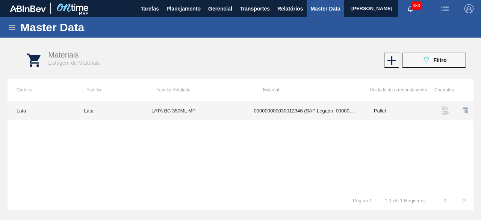
click at [222, 108] on td "LATA BC 350ML MP" at bounding box center [193, 110] width 103 height 19
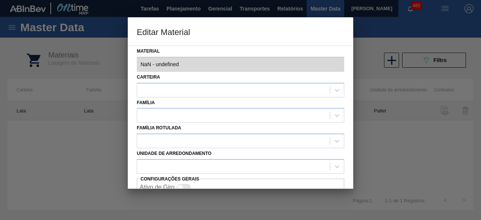
type input "30012346 - 000000000030012346 (SAP Legado: 000000000050798746) - LATA AL. 350ML…"
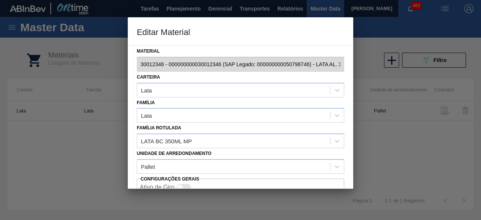
scroll to position [32, 0]
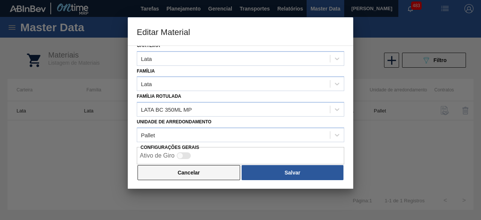
click at [223, 172] on button "Cancelar" at bounding box center [188, 172] width 103 height 15
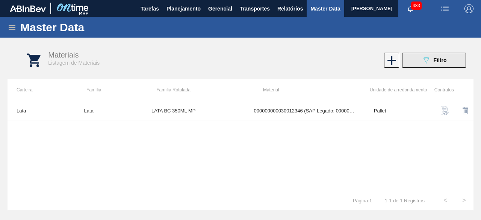
click at [448, 57] on button "089F7B8B-B2A5-4AFE-B5C0-19BA573D28AC Filtro" at bounding box center [434, 60] width 64 height 15
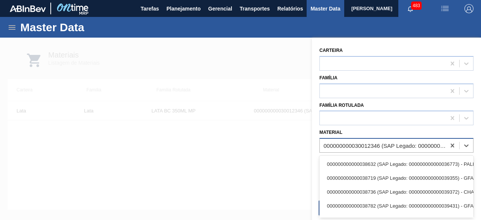
click at [389, 143] on div "000000000030012346 (SAP Legado: 000000000050798746) - LATA AL. 350ML BC MP 429" at bounding box center [384, 145] width 123 height 6
drag, startPoint x: 230, startPoint y: 116, endPoint x: 0, endPoint y: 31, distance: 245.5
click at [225, 111] on div at bounding box center [240, 148] width 481 height 220
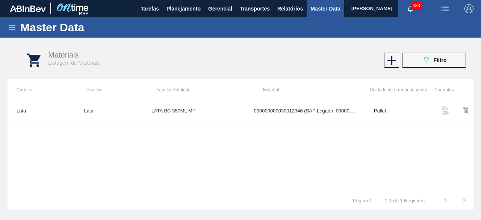
click at [12, 27] on icon at bounding box center [12, 27] width 7 height 5
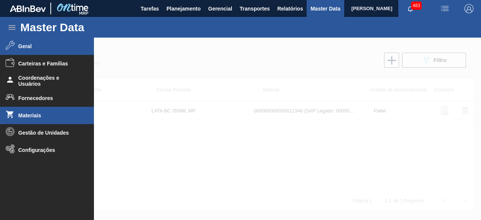
click at [23, 49] on span "Geral" at bounding box center [49, 46] width 62 height 6
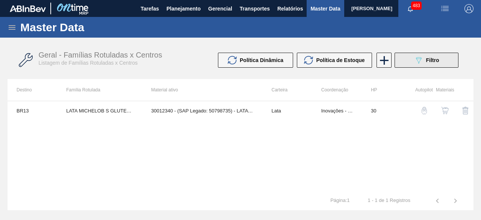
click at [442, 59] on button "089F7B8B-B2A5-4AFE-B5C0-19BA573D28AC Filtro" at bounding box center [426, 60] width 64 height 15
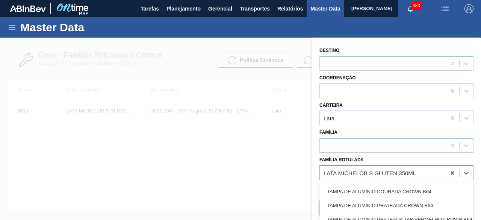
click at [372, 170] on div "LATA MICHELOB S GLUTEN 350ML" at bounding box center [369, 172] width 92 height 6
paste Rotulada "LATA AP 473ML"
type Rotulada "LATA AP 473ML"
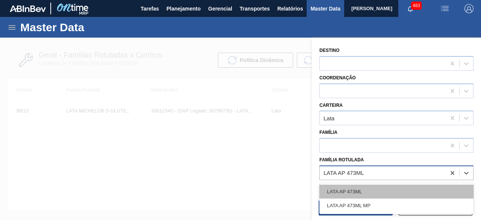
click at [370, 191] on div "LATA AP 473ML" at bounding box center [396, 191] width 154 height 14
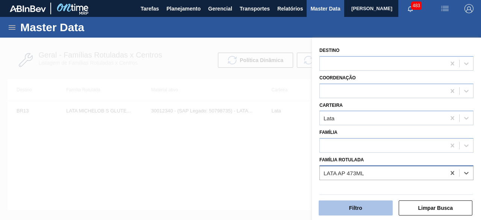
click at [369, 209] on button "Filtro" at bounding box center [355, 207] width 74 height 15
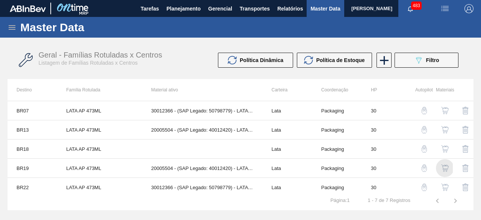
click at [444, 167] on img "button" at bounding box center [445, 168] width 8 height 8
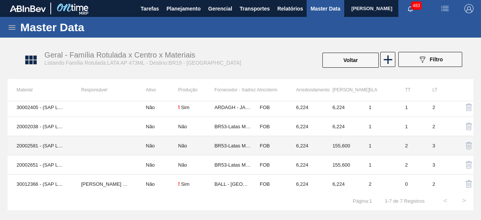
scroll to position [42, 0]
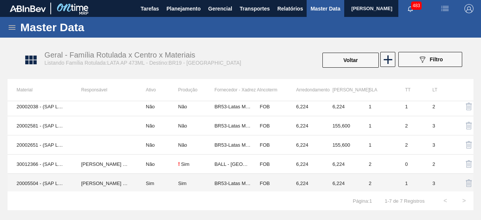
click at [107, 181] on td "IGOR FERREIRA MOURA" at bounding box center [104, 182] width 65 height 19
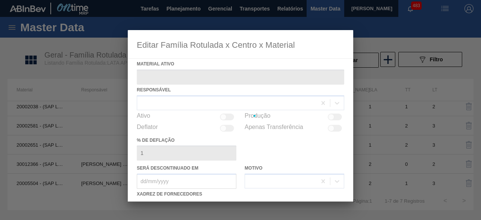
type ativo "20005504 - (SAP Legado: 40012420) - LATA MET ANTARCTICA 429 473ML"
checkbox input "true"
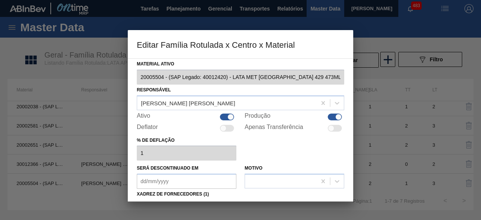
click at [231, 115] on div at bounding box center [230, 116] width 6 height 6
checkbox input "false"
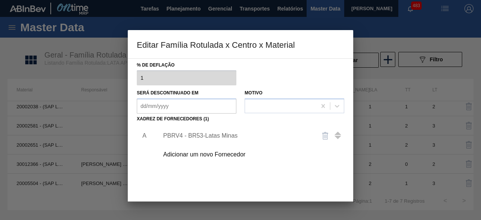
scroll to position [118, 0]
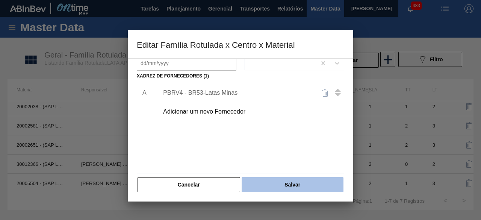
click at [317, 184] on button "Salvar" at bounding box center [292, 184] width 102 height 15
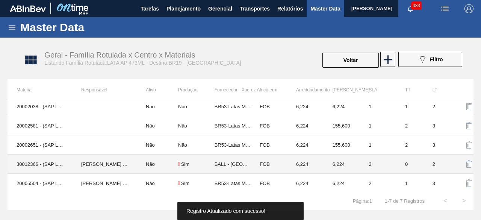
click at [58, 163] on td "30012366 - (SAP Legado: 50798779) - LATA AL. 473ML AP 429" at bounding box center [40, 163] width 65 height 19
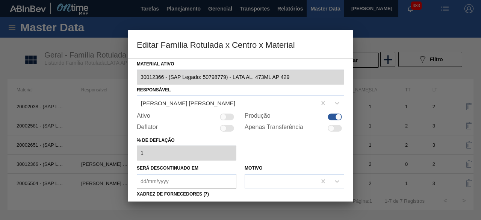
click at [229, 117] on div at bounding box center [227, 116] width 14 height 7
checkbox input "true"
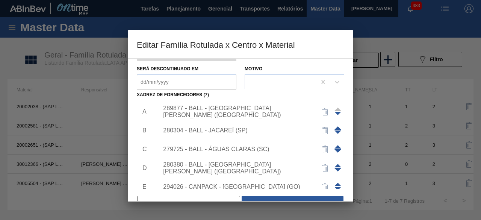
scroll to position [113, 0]
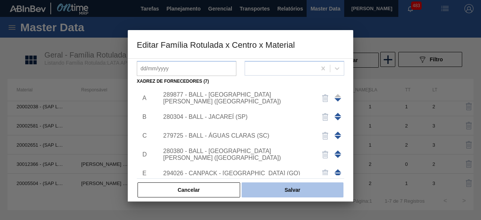
drag, startPoint x: 303, startPoint y: 181, endPoint x: 305, endPoint y: 189, distance: 7.6
click at [305, 188] on div "Cancelar Salvar" at bounding box center [240, 189] width 207 height 17
click at [305, 189] on button "Salvar" at bounding box center [292, 189] width 102 height 15
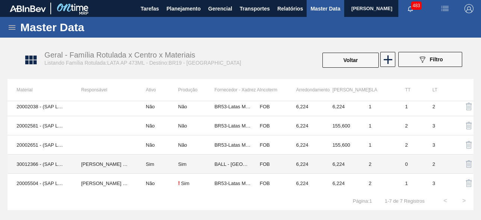
click at [87, 160] on td "IGOR FERREIRA MOURA" at bounding box center [104, 163] width 65 height 19
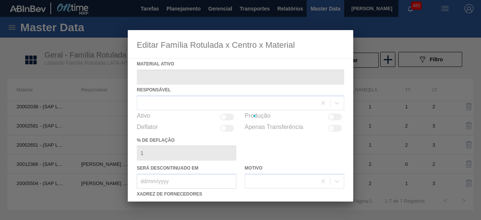
type ativo "30012366 - (SAP Legado: 50798779) - LATA AL. 473ML AP 429"
checkbox input "true"
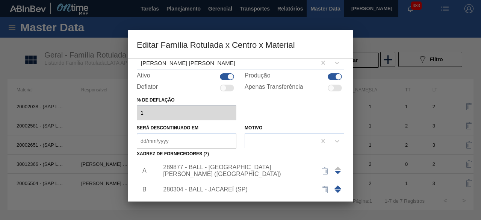
scroll to position [75, 0]
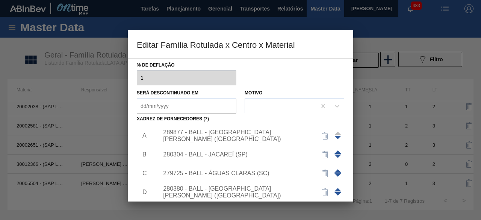
click at [231, 151] on div "280304 - BALL - JACAREÍ (SP)" at bounding box center [236, 154] width 147 height 7
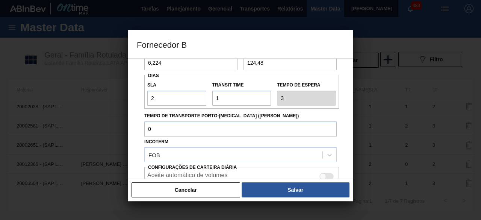
scroll to position [38, 0]
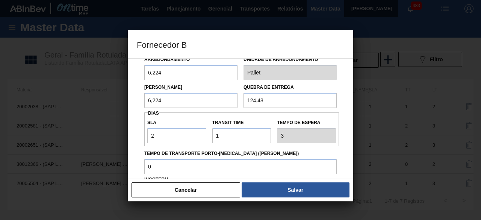
click at [283, 101] on input "124,48" at bounding box center [289, 100] width 93 height 15
type input "1"
type input "155,6"
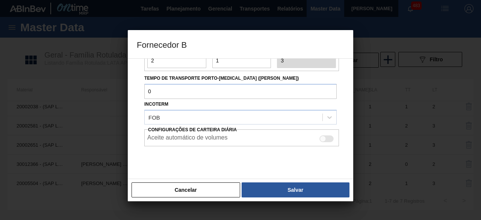
click at [327, 141] on div at bounding box center [326, 138] width 14 height 7
checkbox input "true"
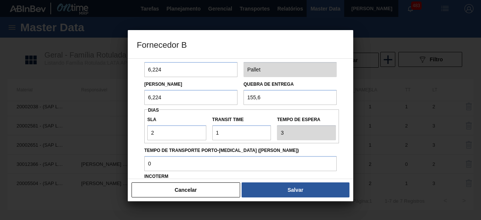
scroll to position [38, 0]
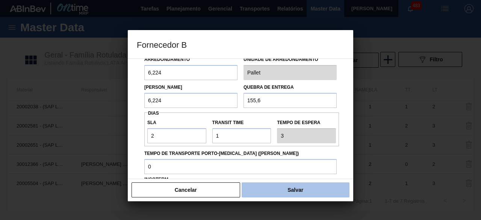
click at [290, 192] on button "Salvar" at bounding box center [295, 189] width 108 height 15
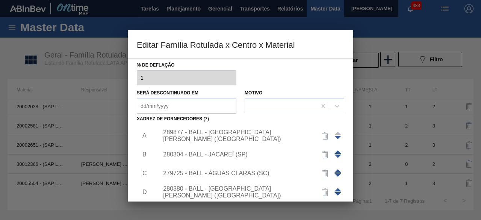
click at [246, 133] on div "289877 - BALL - TRÊS RIOS (RJ)" at bounding box center [236, 136] width 147 height 14
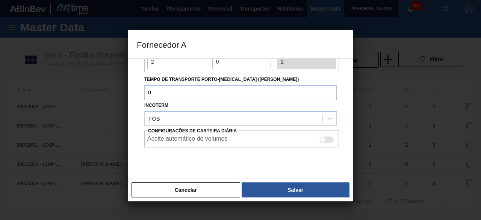
scroll to position [113, 0]
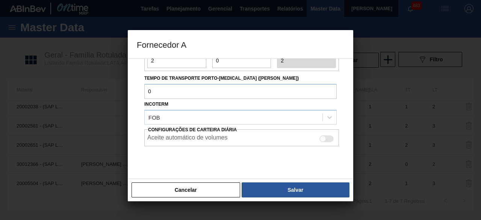
click at [329, 137] on div at bounding box center [326, 138] width 14 height 7
checkbox input "true"
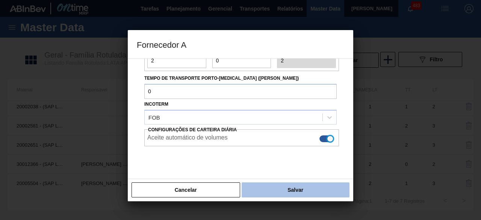
click at [330, 189] on button "Salvar" at bounding box center [295, 189] width 108 height 15
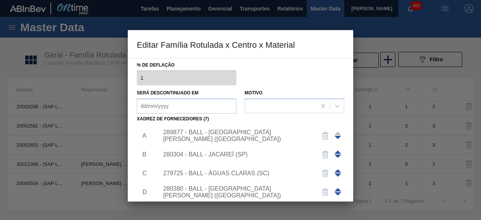
click at [226, 137] on div "289877 - BALL - TRÊS RIOS (RJ)" at bounding box center [236, 136] width 147 height 14
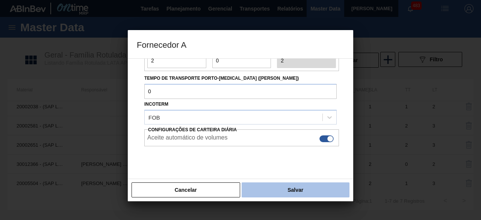
click at [309, 190] on button "Salvar" at bounding box center [295, 189] width 108 height 15
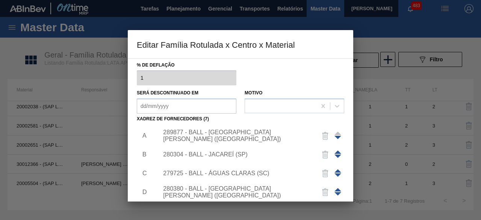
click at [245, 154] on div "280304 - BALL - JACAREÍ (SP)" at bounding box center [236, 154] width 147 height 7
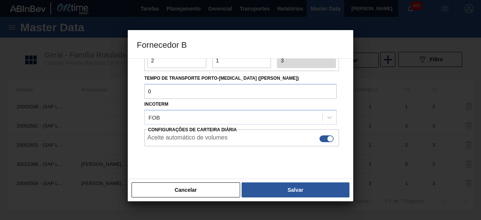
drag, startPoint x: 316, startPoint y: 192, endPoint x: 241, endPoint y: 151, distance: 84.8
click at [316, 191] on button "Salvar" at bounding box center [295, 189] width 108 height 15
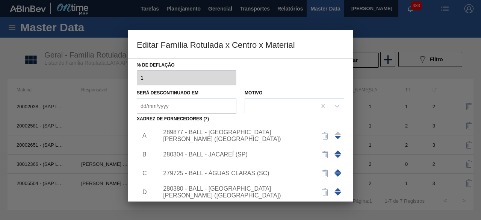
click at [247, 169] on div "279725 - BALL - ÁGUAS CLARAS (SC)" at bounding box center [249, 173] width 190 height 19
click at [255, 174] on div "279725 - BALL - ÁGUAS CLARAS (SC)" at bounding box center [236, 173] width 147 height 7
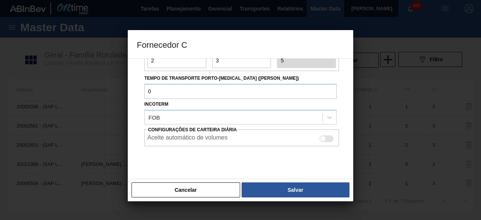
click at [330, 136] on div at bounding box center [326, 138] width 14 height 7
checkbox input "true"
drag, startPoint x: 327, startPoint y: 189, endPoint x: 307, endPoint y: 162, distance: 33.3
click at [327, 189] on button "Salvar" at bounding box center [295, 189] width 108 height 15
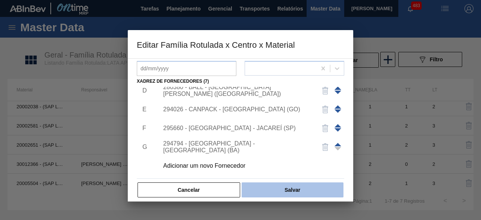
click at [310, 187] on button "Salvar" at bounding box center [292, 189] width 102 height 15
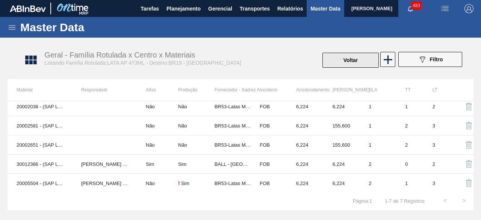
click at [344, 62] on button "Voltar" at bounding box center [350, 60] width 56 height 15
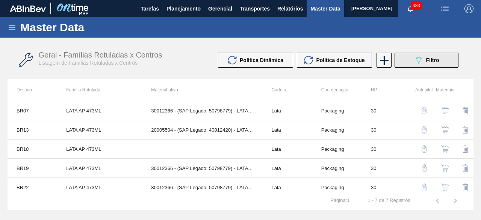
click at [412, 61] on button "089F7B8B-B2A5-4AFE-B5C0-19BA573D28AC Filtro" at bounding box center [426, 60] width 64 height 15
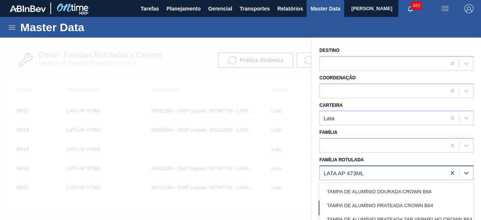
click at [406, 175] on div "LATA AP 473ML" at bounding box center [383, 172] width 126 height 11
paste Rotulada "LATA BUD 350ML SLEEK"
type Rotulada "LATA BUD 350ML SLEEK"
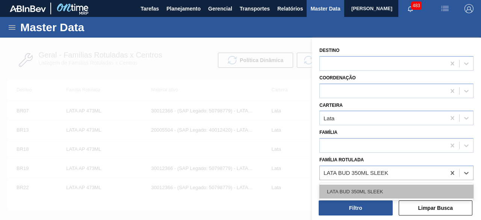
click at [394, 190] on div "LATA BUD 350ML SLEEK" at bounding box center [396, 191] width 154 height 14
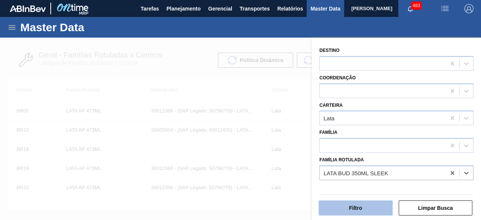
click at [379, 205] on button "Filtro" at bounding box center [355, 207] width 74 height 15
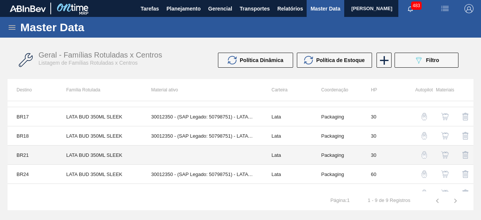
scroll to position [75, 0]
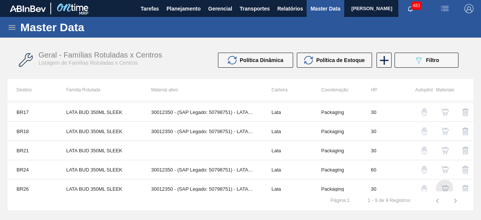
click at [442, 187] on img "button" at bounding box center [445, 189] width 8 height 8
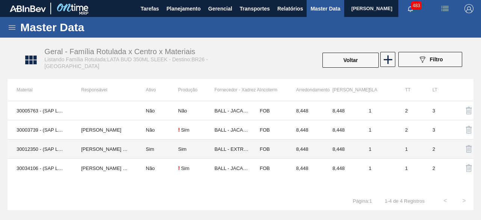
click at [47, 150] on td "30012350 - (SAP Legado: 50798751) - LATA AL. 350ML BUD SLK 429" at bounding box center [40, 148] width 65 height 19
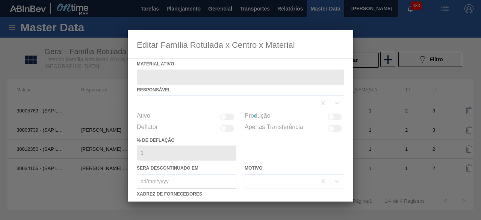
type ativo "30012350 - (SAP Legado: 50798751) - LATA AL. 350ML BUD SLK 429"
checkbox input "true"
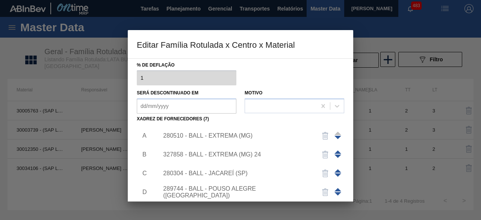
scroll to position [38, 0]
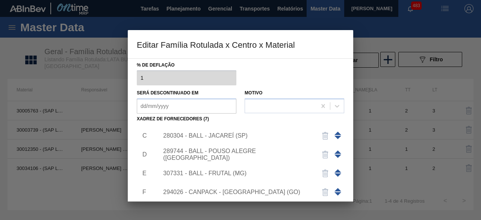
click at [225, 173] on div "307331 - BALL - FRUTAL (MG)" at bounding box center [236, 173] width 147 height 7
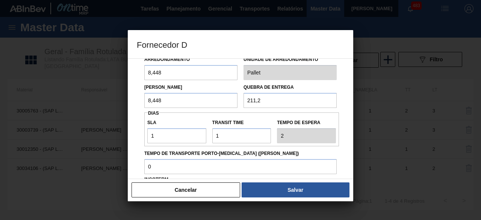
click at [268, 100] on input "211,2" at bounding box center [289, 100] width 93 height 15
type input "2"
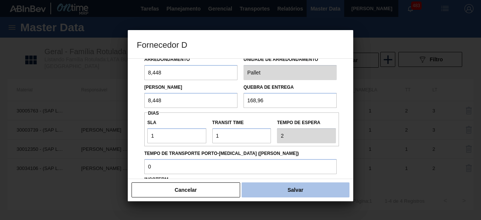
type input "168,96"
click at [287, 189] on button "Salvar" at bounding box center [295, 189] width 108 height 15
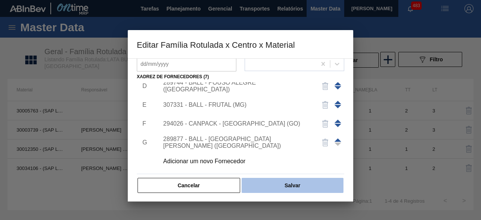
scroll to position [118, 0]
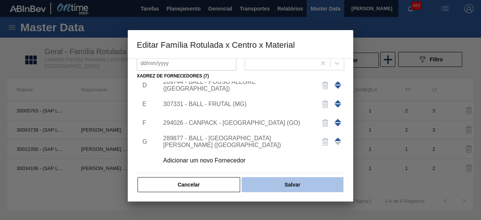
click at [300, 184] on button "Salvar" at bounding box center [292, 184] width 102 height 15
